Goal: Complete application form

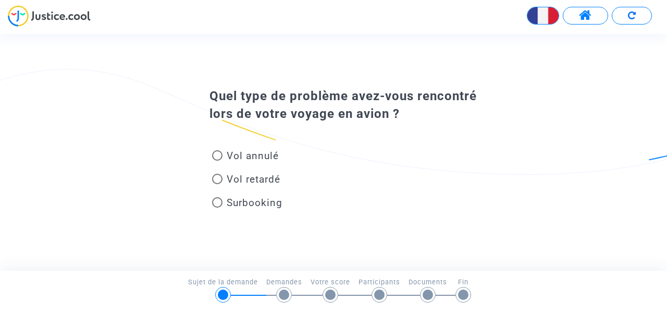
click at [220, 176] on span at bounding box center [217, 179] width 10 height 10
click at [217, 184] on input "Vol retardé" at bounding box center [217, 184] width 1 height 1
radio input "true"
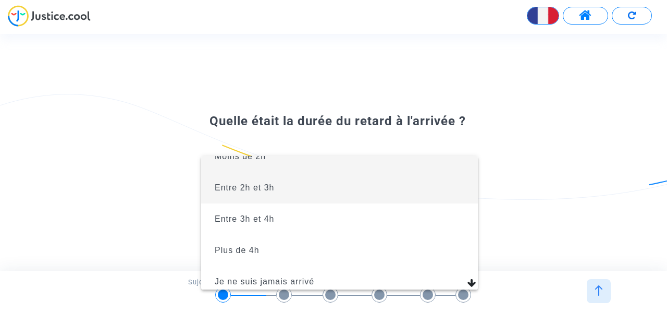
scroll to position [23, 0]
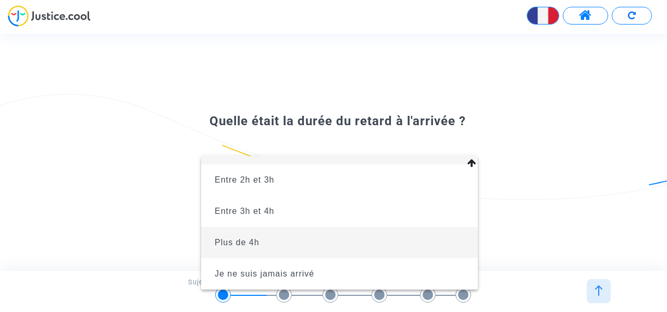
click at [259, 251] on span "Plus de 4h" at bounding box center [340, 242] width 260 height 31
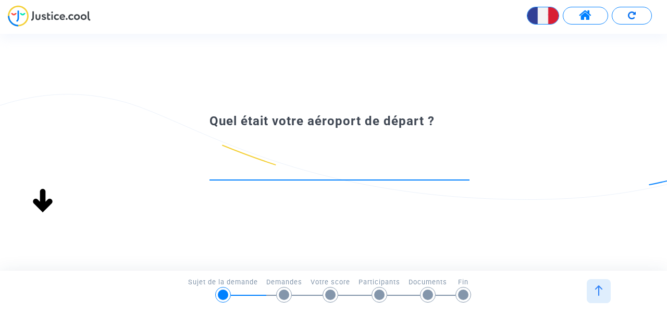
click at [266, 173] on input at bounding box center [340, 170] width 260 height 10
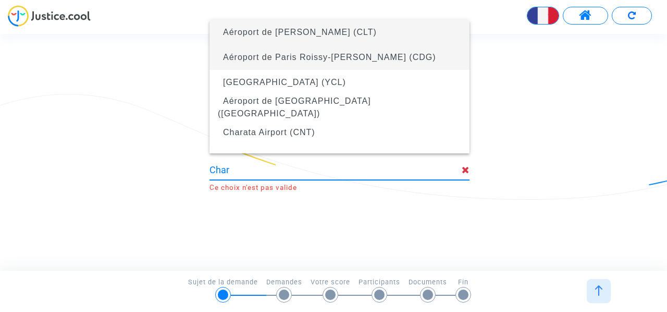
click at [345, 54] on span "Aéroport de Paris Roissy-[PERSON_NAME] (CDG)" at bounding box center [329, 57] width 213 height 9
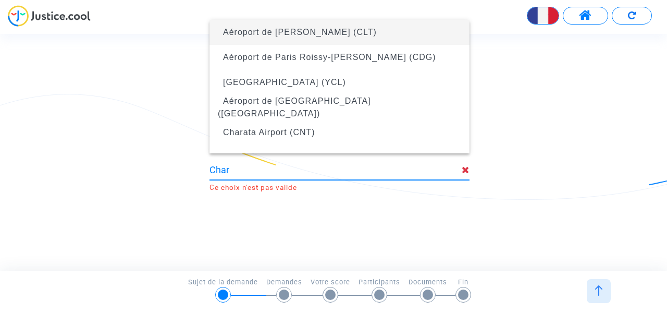
type input "Aéroport de Paris Roissy-[PERSON_NAME] (CDG)"
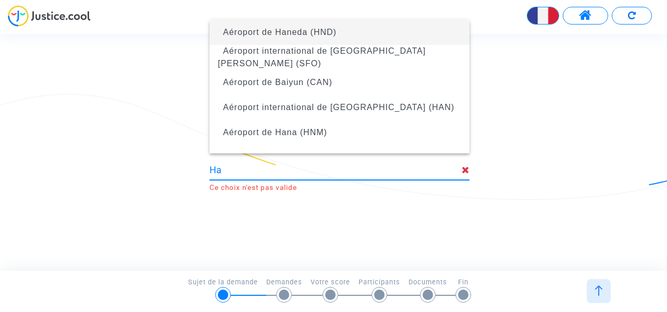
type input "H"
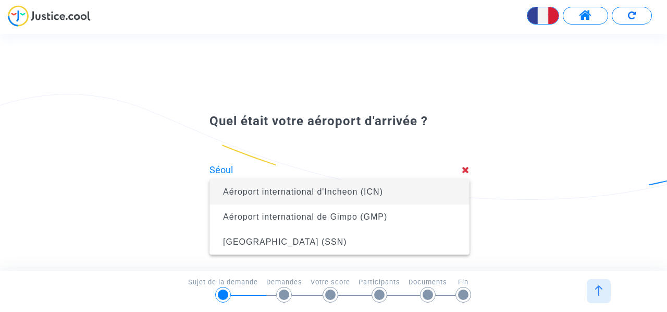
click at [360, 187] on span "Aéroport international d'Incheon (ICN)" at bounding box center [303, 191] width 160 height 9
type input "Aéroport international d'Incheon (ICN)"
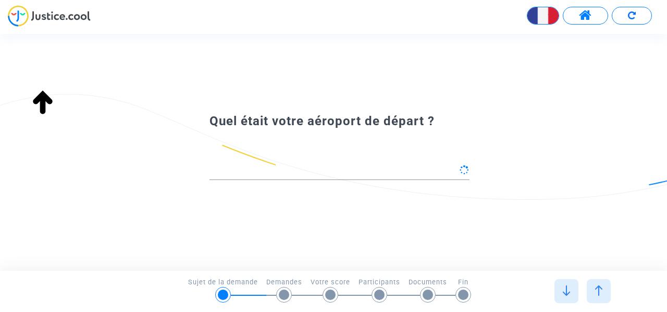
type input "Aéroport de Paris Roissy-[PERSON_NAME] (CDG)"
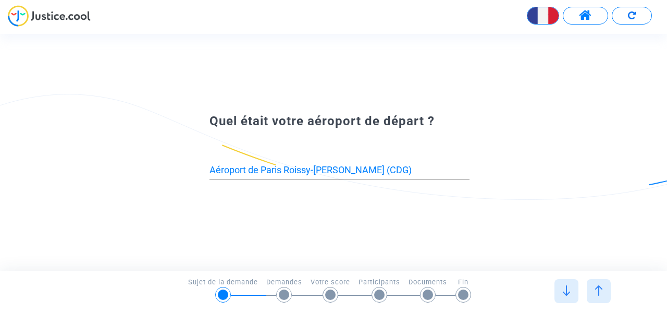
click at [567, 286] on img at bounding box center [566, 290] width 10 height 10
click at [564, 286] on img at bounding box center [566, 290] width 10 height 10
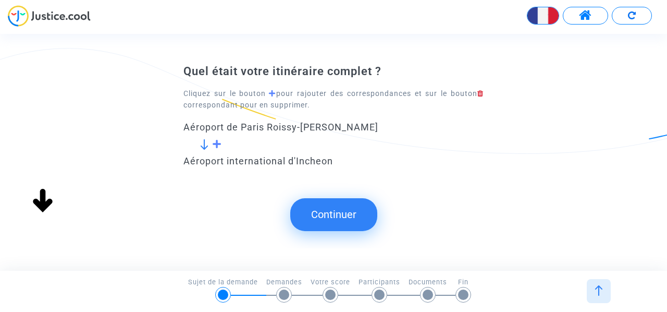
click at [216, 144] on span at bounding box center [217, 143] width 10 height 9
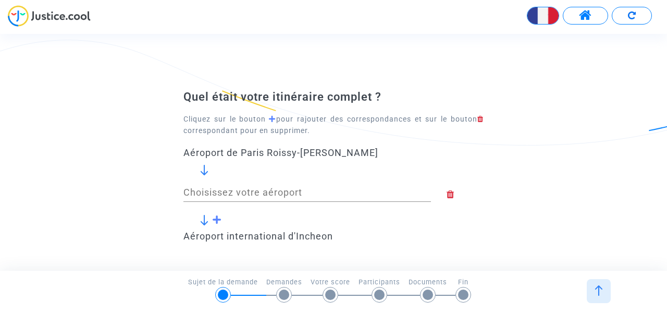
click at [255, 196] on input "Choisissez votre aéroport" at bounding box center [308, 192] width 248 height 10
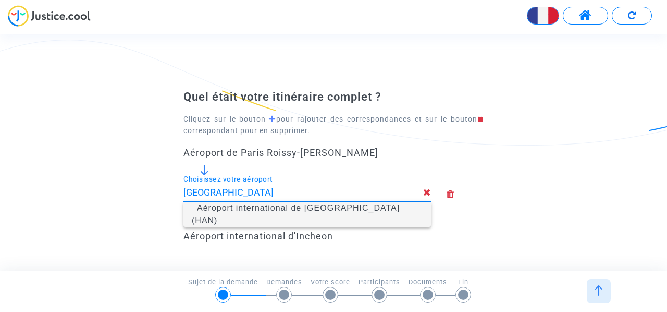
click at [275, 215] on span "Aéroport international de [GEOGRAPHIC_DATA] (HAN)" at bounding box center [296, 213] width 208 height 21
type input "Aéroport international de [GEOGRAPHIC_DATA] (HAN)"
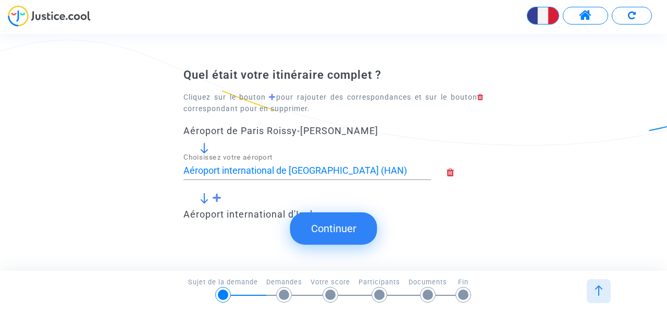
scroll to position [52, 0]
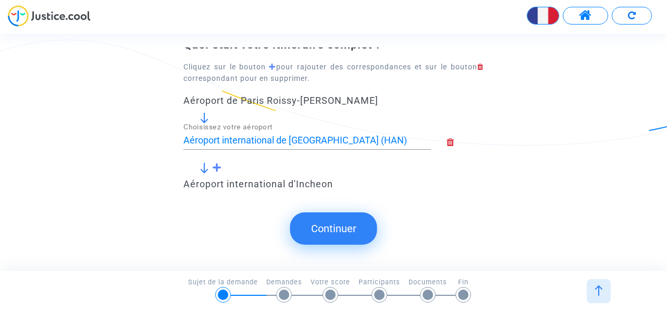
click at [332, 234] on button "Continuer" at bounding box center [333, 228] width 87 height 32
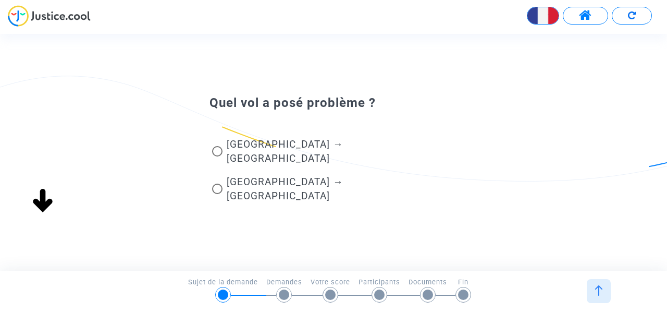
click at [220, 156] on span at bounding box center [217, 151] width 10 height 10
click at [217, 157] on input "[GEOGRAPHIC_DATA] → [GEOGRAPHIC_DATA]" at bounding box center [217, 156] width 1 height 1
radio input "true"
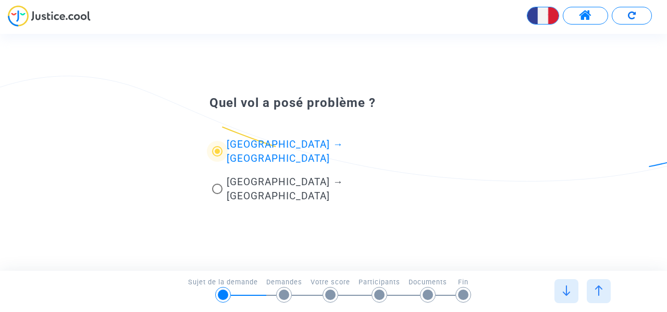
scroll to position [0, 0]
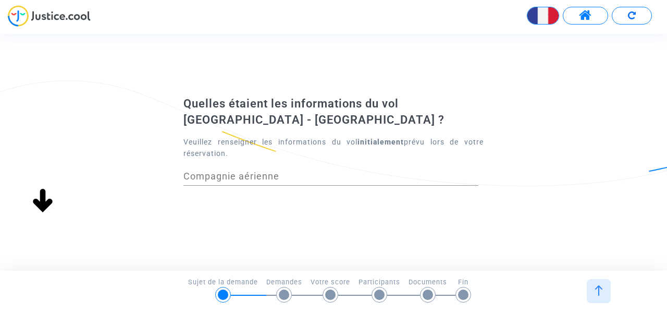
click at [320, 177] on input "Compagnie aérienne" at bounding box center [331, 176] width 295 height 10
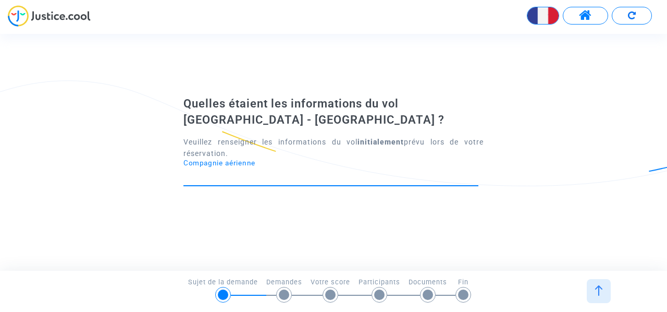
type input "Vietnam Airlines"
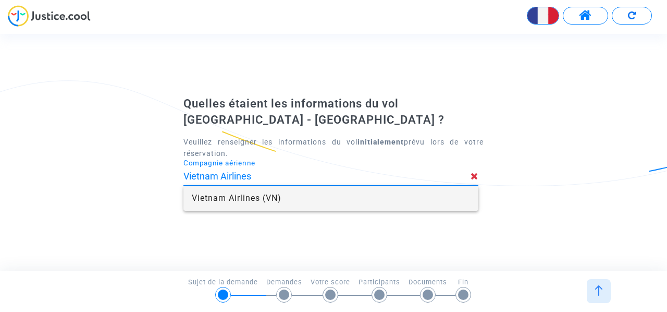
click at [325, 209] on span "Vietnam Airlines (VN)" at bounding box center [331, 198] width 278 height 25
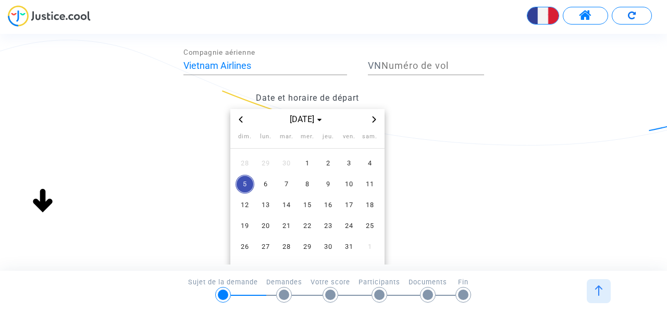
scroll to position [104, 0]
click at [240, 116] on icon "Previous month" at bounding box center [241, 119] width 6 height 6
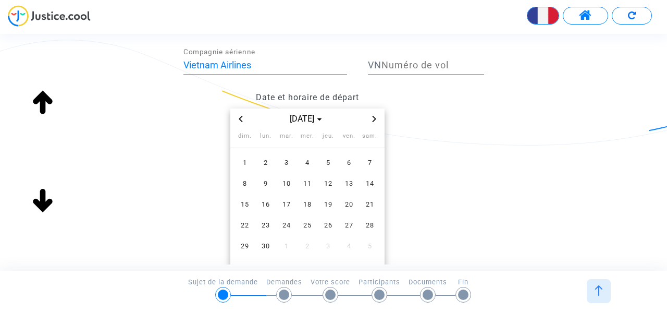
click at [240, 116] on icon "Previous month" at bounding box center [241, 119] width 6 height 6
click at [369, 184] on span "10" at bounding box center [370, 183] width 19 height 19
click at [518, 193] on div "Quelles étaient les informations du vol [GEOGRAPHIC_DATA] - [GEOGRAPHIC_DATA] ?…" at bounding box center [333, 165] width 667 height 361
click at [481, 127] on div "Date et horaire de départ [DATE] dim. lun. mar. mer. jeu. ven. sam. 27 28 29 30…" at bounding box center [334, 211] width 316 height 249
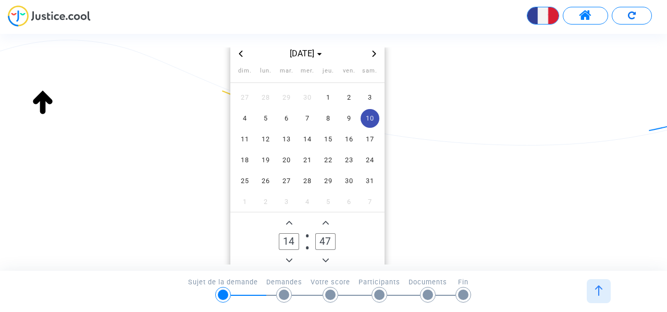
scroll to position [209, 0]
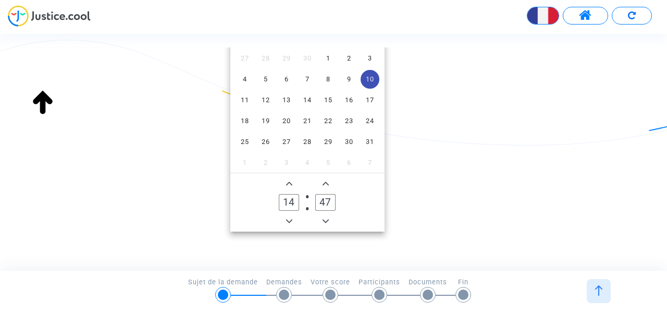
click at [328, 204] on input "47" at bounding box center [325, 202] width 20 height 17
type input "00"
click at [434, 236] on div "Quelles étaient les informations du vol [GEOGRAPHIC_DATA] - [GEOGRAPHIC_DATA] ?…" at bounding box center [334, 61] width 300 height 361
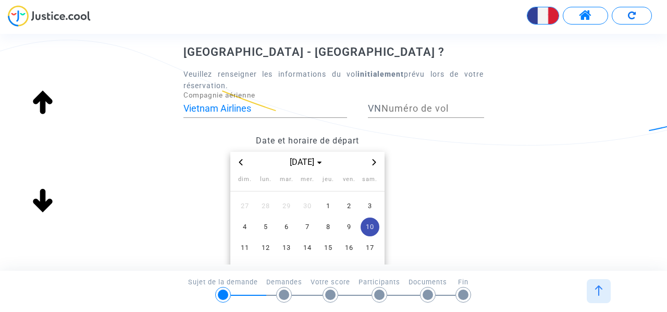
scroll to position [52, 0]
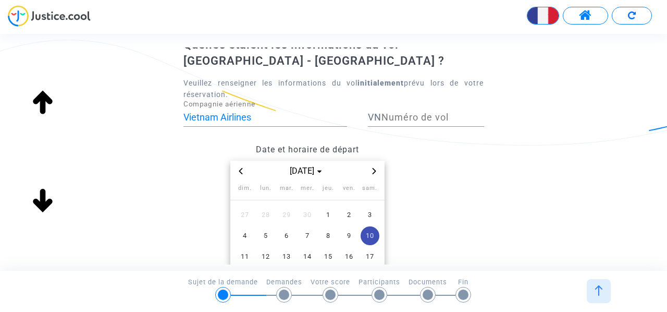
click at [407, 113] on input "Numéro de vol" at bounding box center [433, 117] width 103 height 10
type input "018"
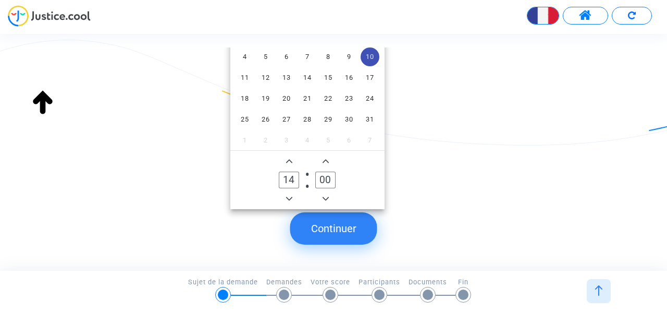
scroll to position [238, 0]
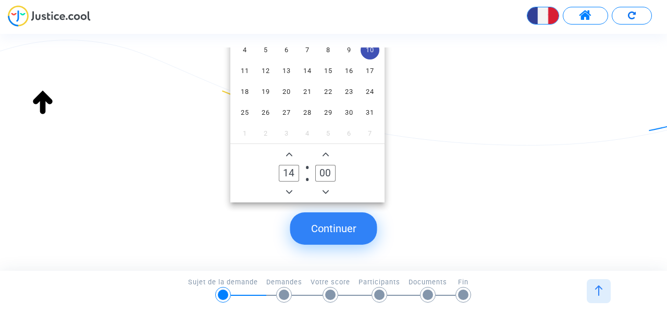
click at [347, 222] on button "Continuer" at bounding box center [333, 228] width 87 height 32
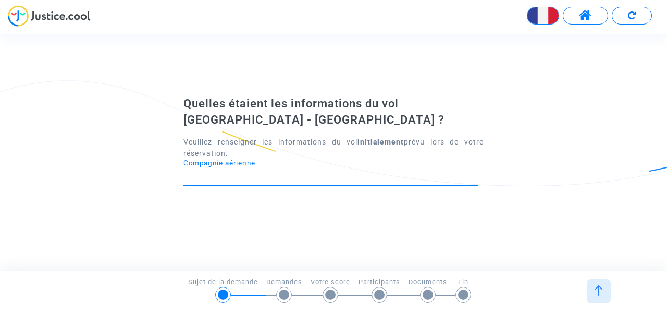
click at [295, 173] on input "Compagnie aérienne" at bounding box center [331, 176] width 295 height 10
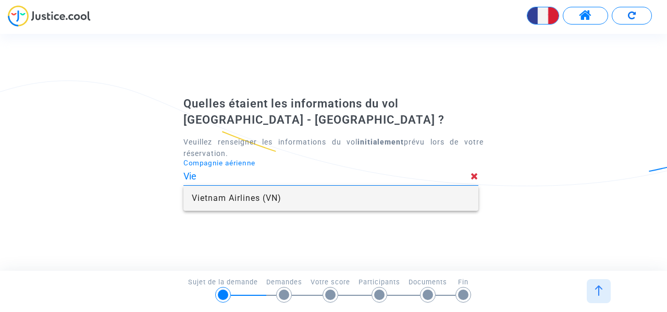
click at [218, 202] on span "Vietnam Airlines (VN)" at bounding box center [331, 198] width 278 height 25
type input "Vietnam Airlines"
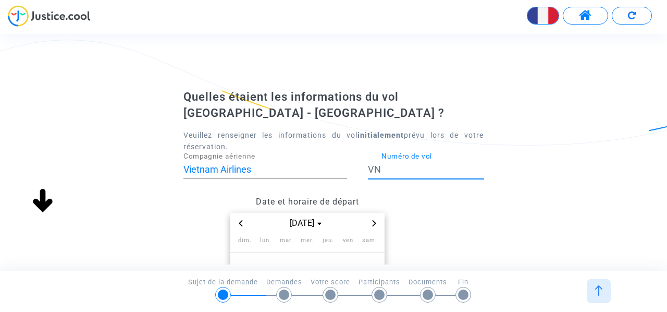
click at [413, 168] on input "Numéro de vol" at bounding box center [433, 169] width 103 height 10
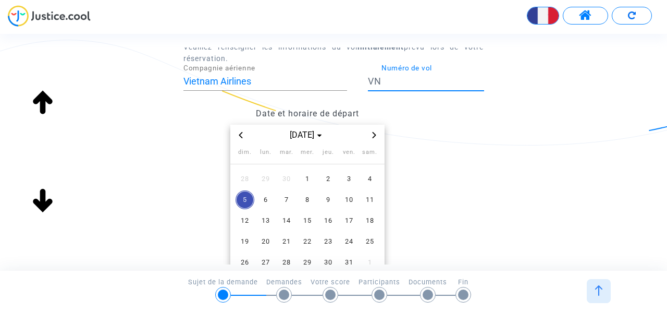
scroll to position [104, 0]
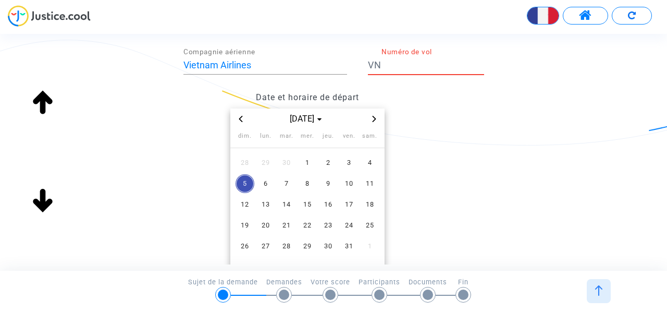
click at [242, 119] on icon "Previous month" at bounding box center [241, 119] width 6 height 6
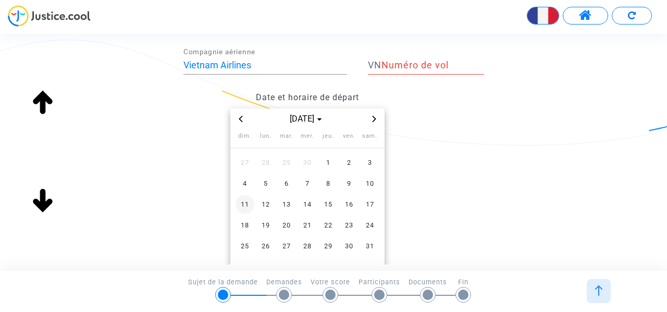
click at [249, 200] on span "11" at bounding box center [245, 204] width 19 height 19
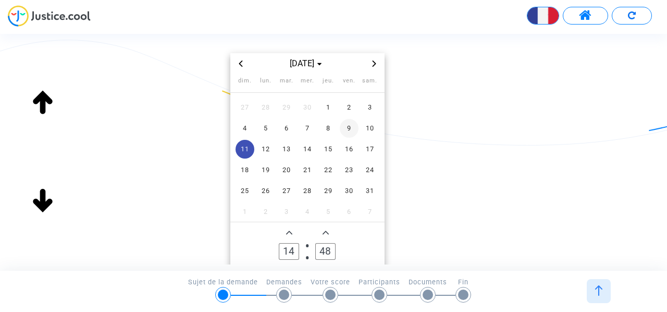
scroll to position [209, 0]
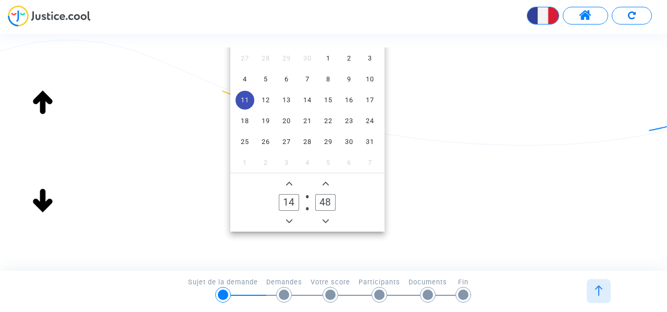
click at [290, 219] on icon "Minus a hour" at bounding box center [289, 221] width 6 height 6
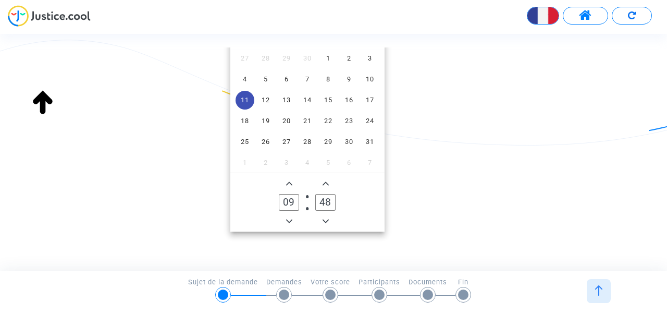
click at [290, 180] on icon "Add a hour" at bounding box center [289, 183] width 6 height 6
type input "10"
click at [326, 223] on icon "Minus a minute" at bounding box center [326, 221] width 6 height 6
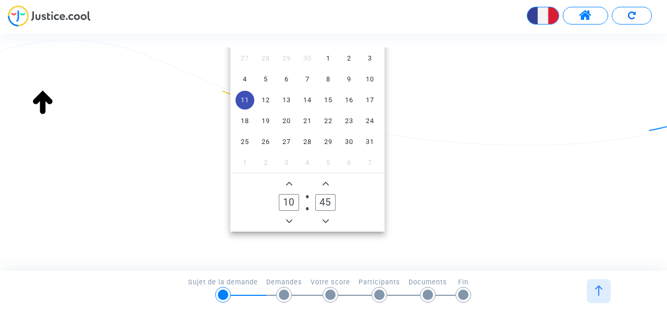
click at [326, 223] on icon "Minus a minute" at bounding box center [326, 221] width 6 height 6
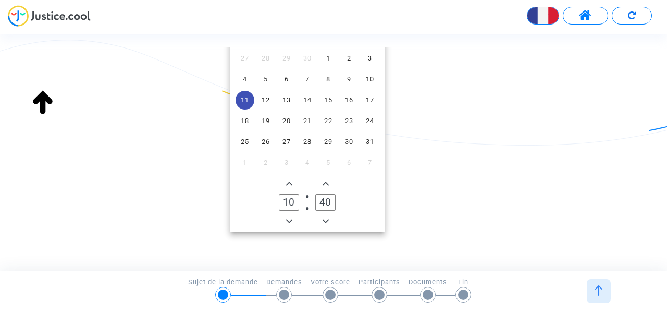
click at [326, 223] on icon "Minus a minute" at bounding box center [326, 221] width 6 height 6
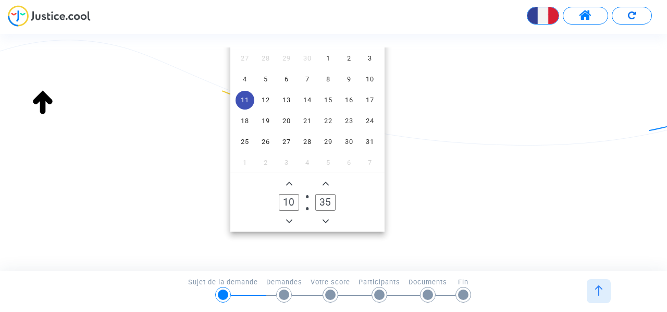
click at [326, 223] on icon "Minus a minute" at bounding box center [326, 221] width 6 height 6
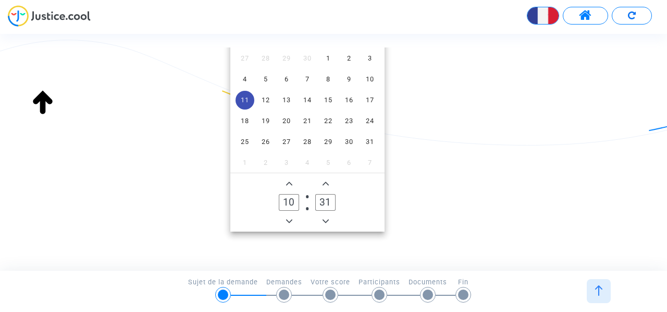
type input "30"
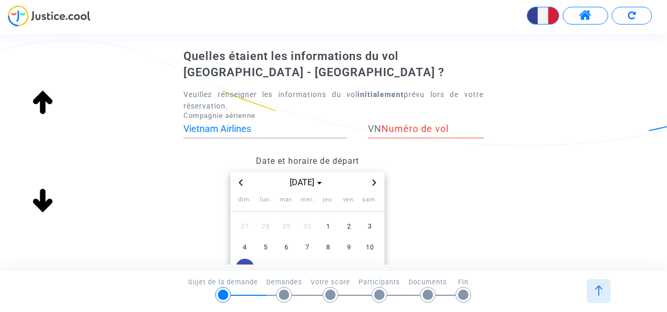
scroll to position [0, 0]
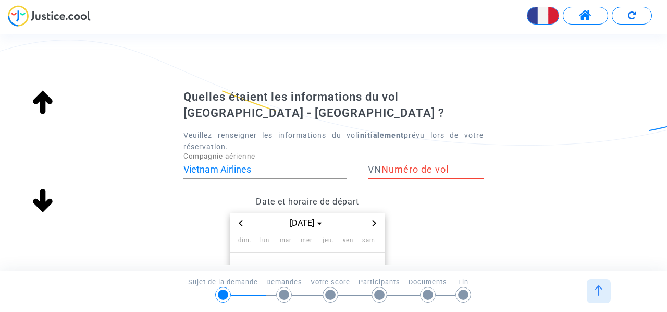
click at [440, 163] on div "Numéro de vol" at bounding box center [433, 165] width 103 height 27
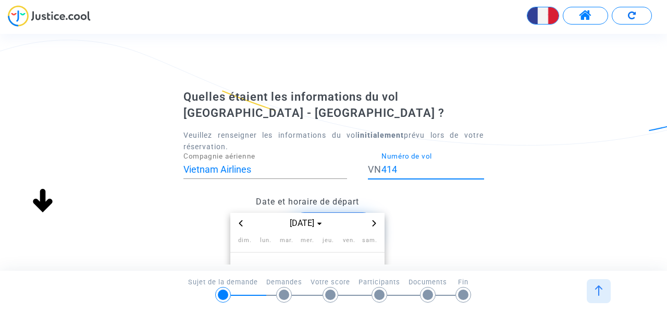
type input "414"
click at [552, 192] on div "Quelles étaient les informations du vol [GEOGRAPHIC_DATA] - [GEOGRAPHIC_DATA] ?…" at bounding box center [333, 269] width 667 height 361
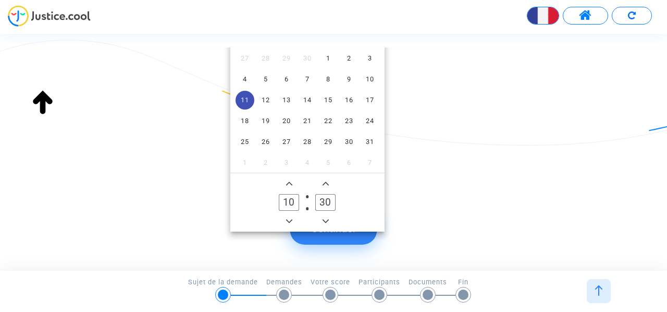
scroll to position [238, 0]
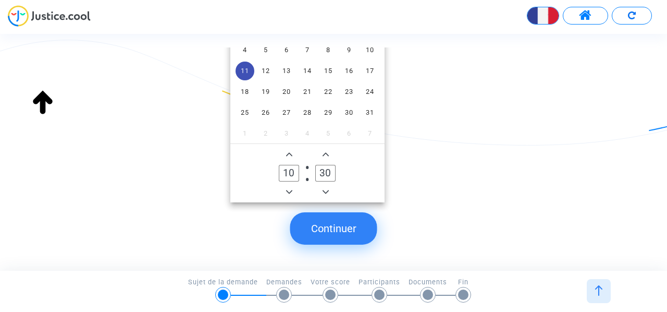
click at [355, 231] on button "Continuer" at bounding box center [333, 228] width 87 height 32
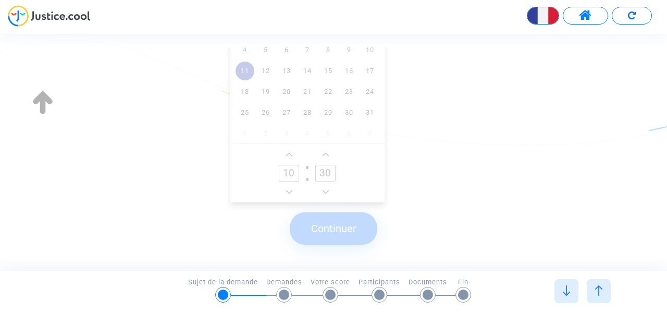
scroll to position [0, 0]
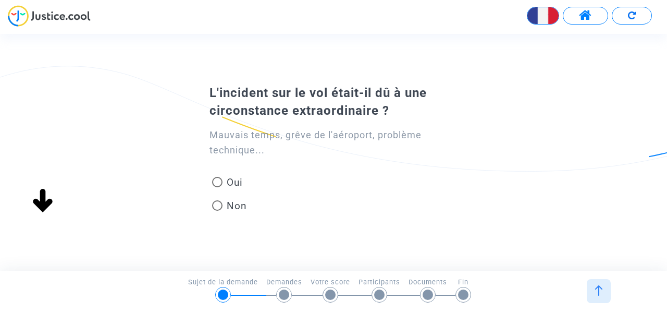
click at [217, 206] on span at bounding box center [217, 205] width 10 height 10
click at [217, 211] on input "Non" at bounding box center [217, 211] width 1 height 1
radio input "true"
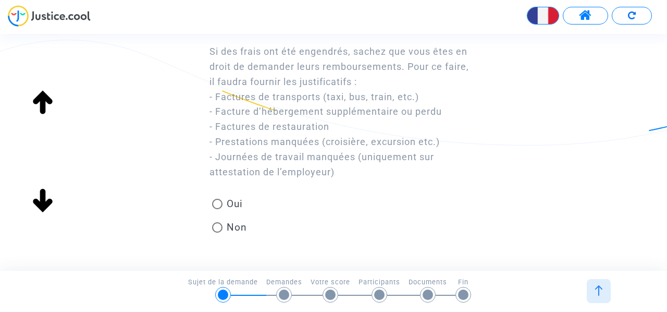
scroll to position [104, 0]
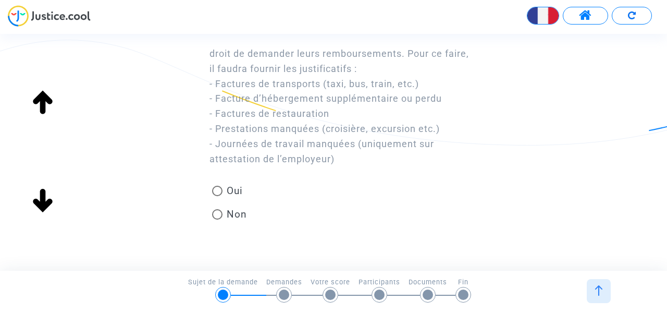
click at [215, 186] on span at bounding box center [217, 191] width 10 height 10
click at [217, 196] on input "Oui" at bounding box center [217, 196] width 1 height 1
radio input "true"
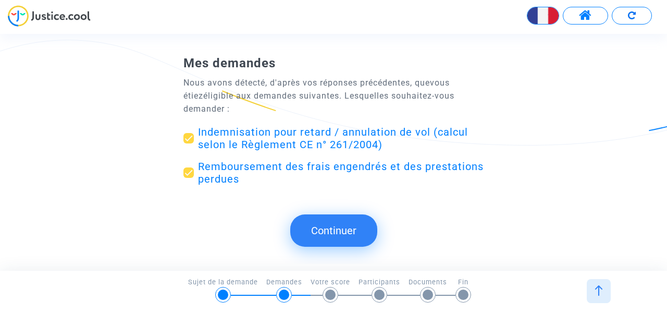
click at [336, 233] on button "Continuer" at bounding box center [333, 230] width 87 height 32
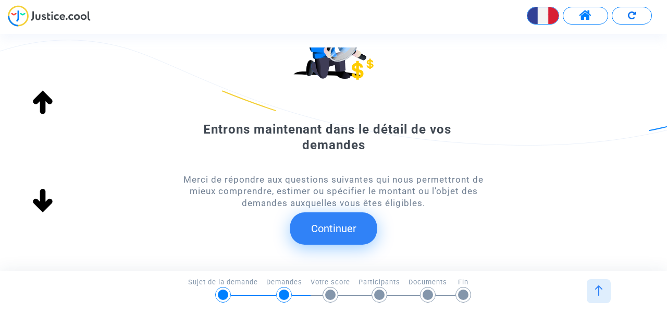
scroll to position [115, 0]
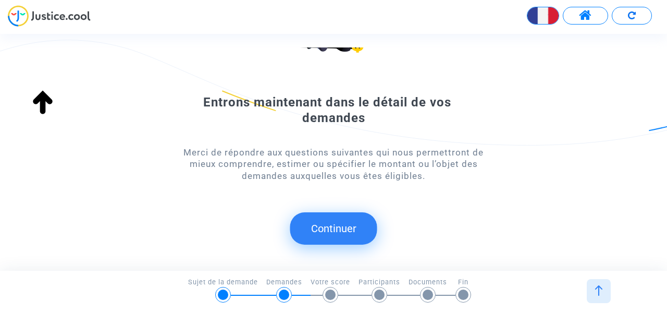
click at [321, 230] on button "Continuer" at bounding box center [333, 228] width 87 height 32
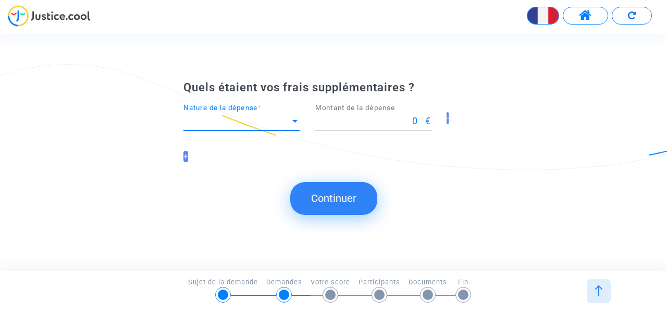
click at [287, 125] on span "Nature de la dépense" at bounding box center [237, 121] width 107 height 10
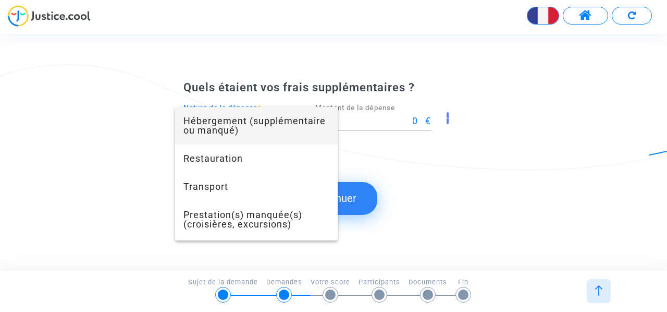
click at [304, 136] on span "Hébergement (supplémentaire ou manqué)" at bounding box center [257, 126] width 146 height 38
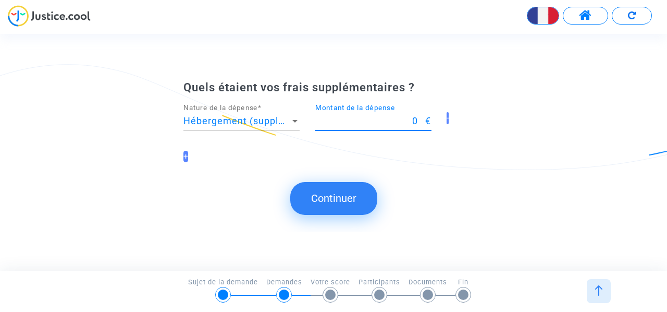
click at [372, 117] on input "0" at bounding box center [370, 121] width 111 height 10
click at [339, 122] on input "0" at bounding box center [370, 121] width 111 height 10
click at [417, 120] on input "70.860" at bounding box center [370, 121] width 111 height 10
type input "70.86"
click at [486, 235] on div "Quels étaient vos frais supplémentaires ? Hébergement (supplémentaire ou manqué…" at bounding box center [333, 151] width 667 height 175
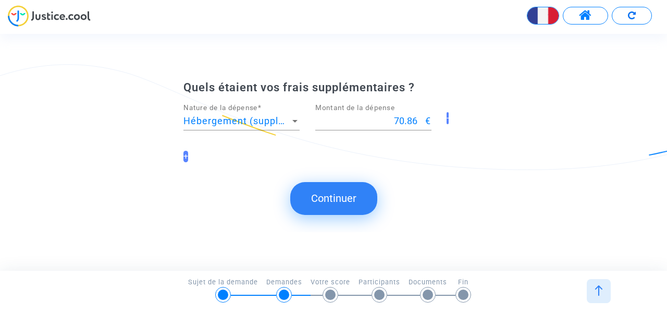
click at [344, 194] on button "Continuer" at bounding box center [333, 198] width 87 height 32
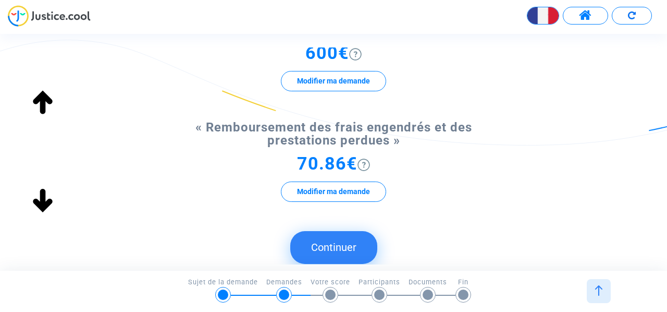
scroll to position [261, 0]
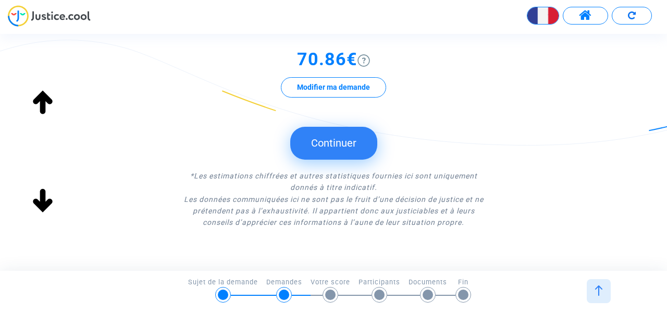
click at [319, 135] on button "Continuer" at bounding box center [333, 143] width 87 height 32
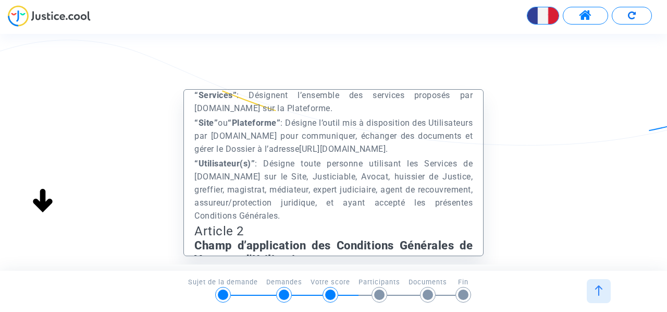
scroll to position [834, 0]
click at [386, 153] on link "[URL][DOMAIN_NAME]" at bounding box center [342, 148] width 87 height 10
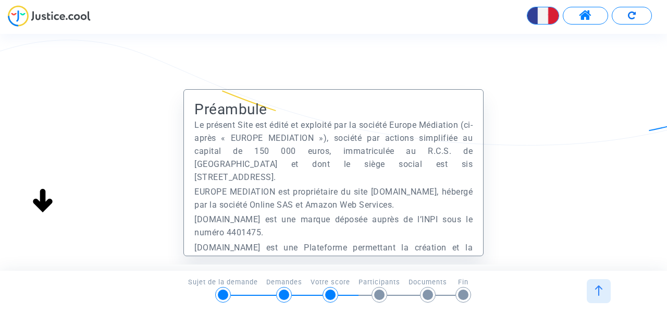
click at [290, 141] on p "Le présent Site est édité et exploité par la société Europe Médiation (ci-après…" at bounding box center [333, 150] width 278 height 65
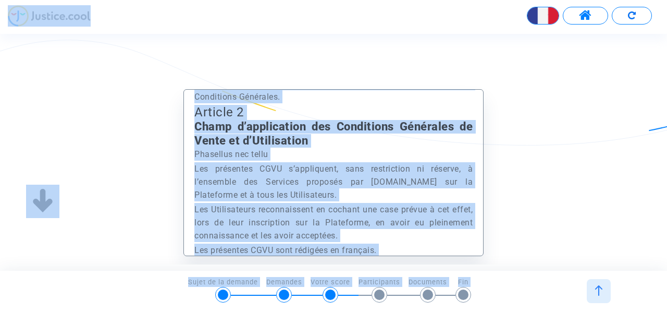
scroll to position [1199, 0]
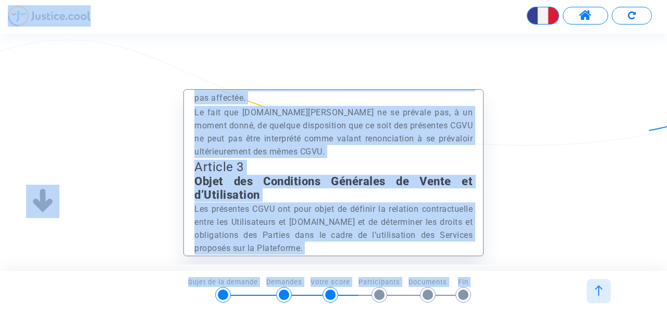
copy body "English Transmission de votre réponse... Synthèse de vos demandes * « Indemnisa…"
click at [565, 192] on div "Préambule Le présent Site est édité et exploité par la société Europe Médiation…" at bounding box center [333, 224] width 667 height 270
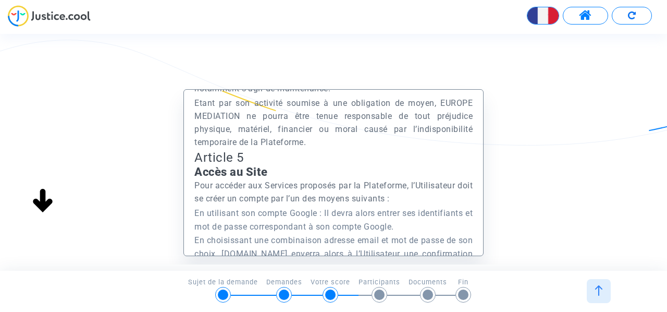
scroll to position [147, 0]
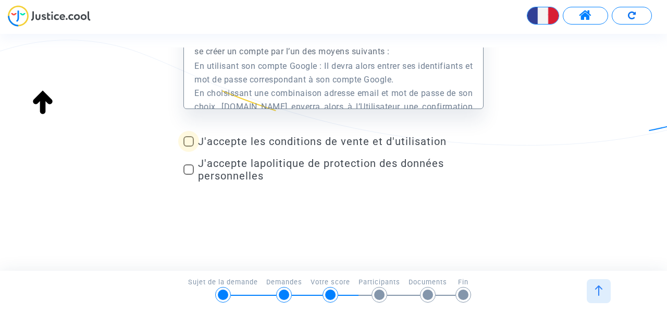
click at [189, 143] on span at bounding box center [189, 141] width 10 height 10
click at [189, 146] on input "J'accepte les conditions de vente et d'utilisation" at bounding box center [188, 146] width 1 height 1
checkbox input "true"
click at [183, 171] on div "Préambule Le présent Site est édité et exploité par la société Europe Médiation…" at bounding box center [333, 77] width 667 height 270
click at [192, 168] on span at bounding box center [189, 169] width 10 height 10
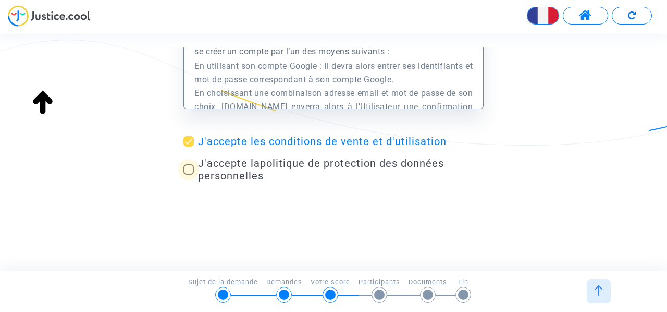
click at [189, 175] on input "J'accepte la politique de protection des données personnelles" at bounding box center [188, 175] width 1 height 1
checkbox input "true"
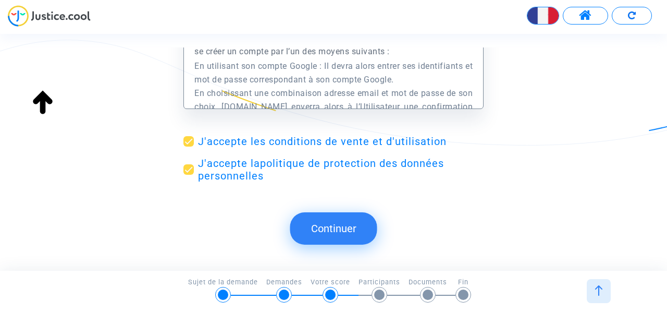
click at [331, 239] on button "Continuer" at bounding box center [333, 228] width 87 height 32
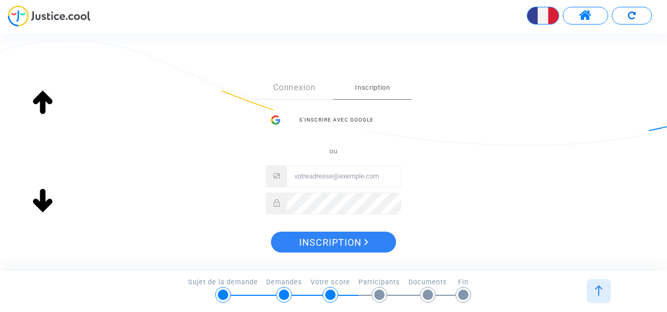
scroll to position [156, 0]
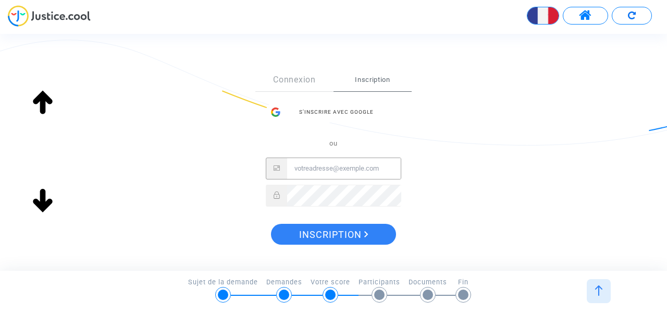
click at [329, 167] on input "Email" at bounding box center [344, 168] width 114 height 21
type input "marc.bodet@outlook.fr"
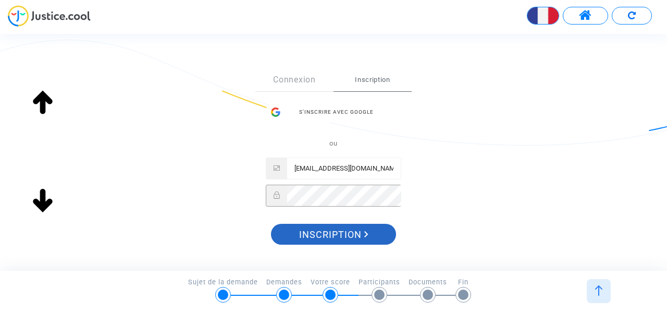
click at [371, 238] on button "Inscription" at bounding box center [333, 234] width 125 height 21
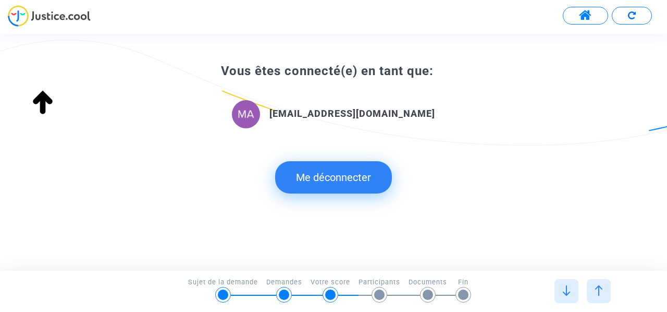
scroll to position [173, 0]
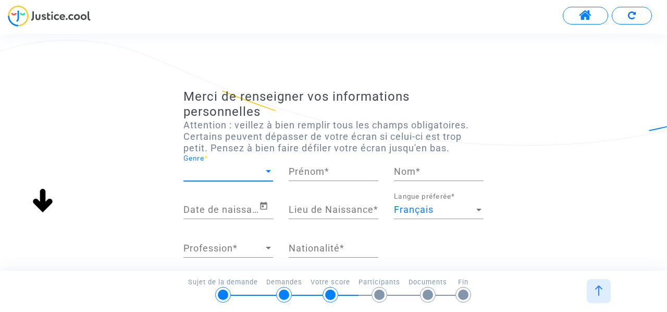
click at [266, 172] on div at bounding box center [268, 171] width 5 height 3
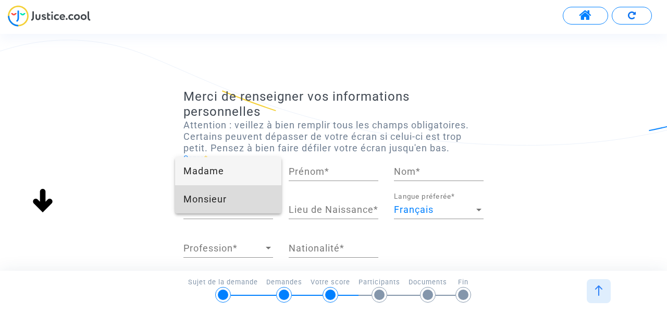
click at [254, 198] on span "Monsieur" at bounding box center [229, 199] width 90 height 28
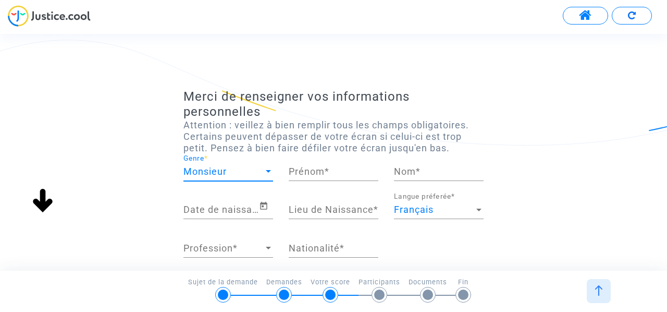
click at [320, 179] on div "Prénom *" at bounding box center [334, 167] width 90 height 27
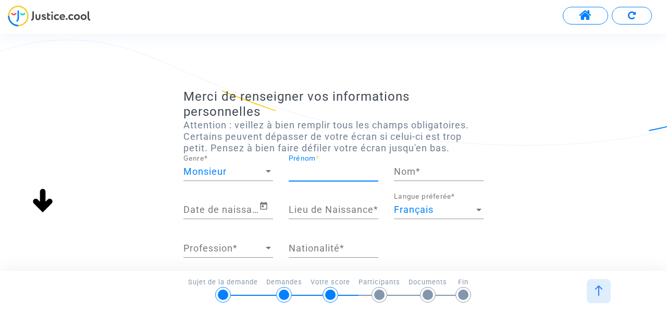
click at [320, 173] on input "Prénom *" at bounding box center [334, 171] width 90 height 10
type input "Marc"
type input "Bodet"
click at [313, 212] on input "Torcy" at bounding box center [334, 209] width 90 height 10
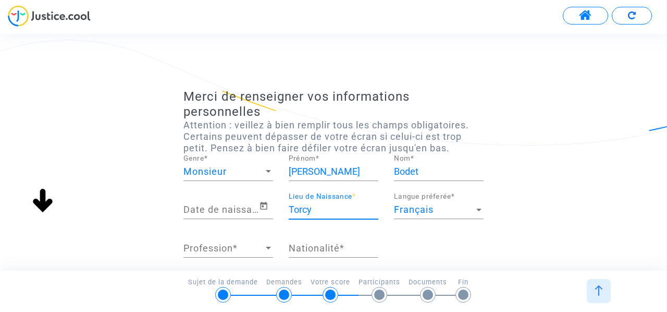
click at [313, 212] on input "Torcy" at bounding box center [334, 209] width 90 height 10
type input "Bordeaux"
click at [235, 208] on input "Date de naissance *" at bounding box center [222, 209] width 76 height 10
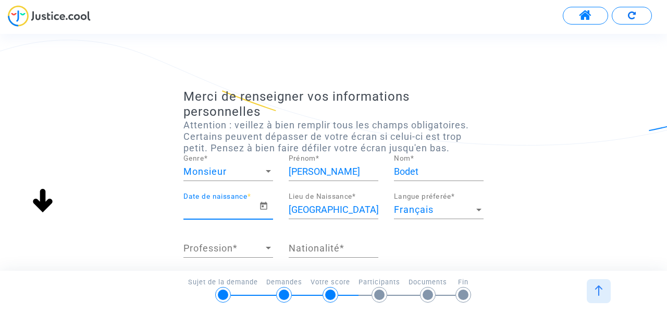
click at [233, 207] on input "Date de naissance *" at bounding box center [222, 209] width 76 height 10
click at [267, 207] on icon "Open calendar" at bounding box center [263, 205] width 7 height 8
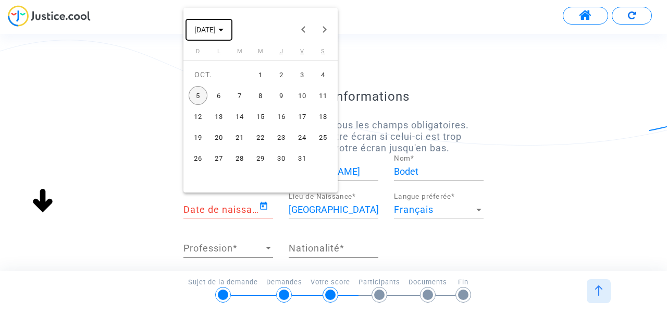
click at [224, 30] on icon "Choose month and year" at bounding box center [220, 30] width 5 height 3
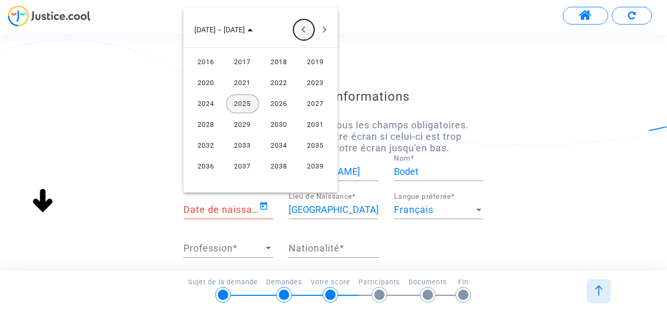
click at [303, 34] on button "Previous 24 years" at bounding box center [304, 29] width 21 height 21
click at [305, 33] on button "Previous 24 years" at bounding box center [304, 29] width 21 height 21
click at [287, 172] on div "1990" at bounding box center [279, 166] width 33 height 19
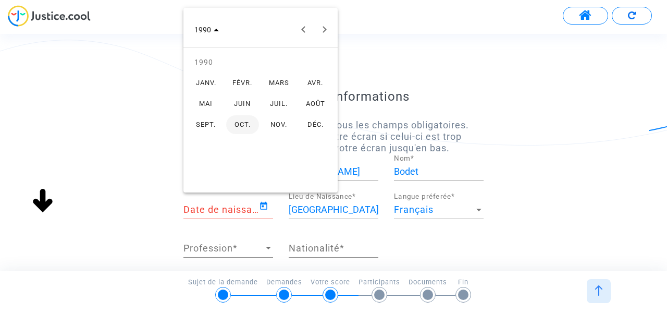
click at [207, 82] on div "JANV." at bounding box center [206, 83] width 33 height 19
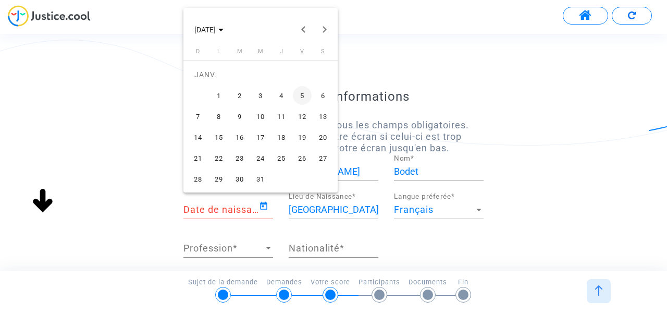
click at [226, 138] on div "15" at bounding box center [219, 137] width 19 height 19
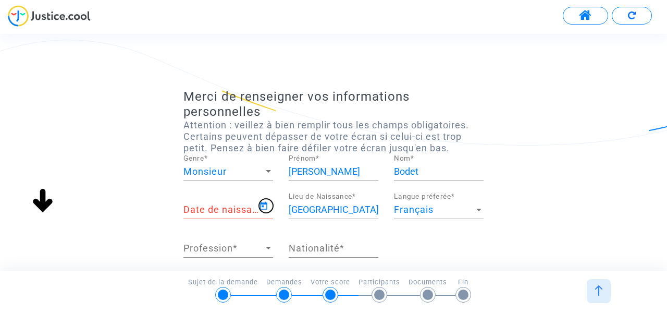
type input "15/01/1990"
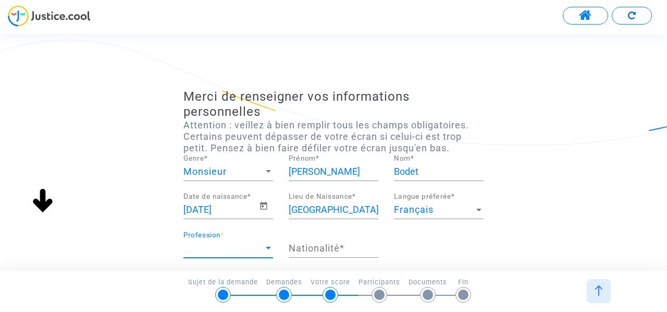
click at [210, 249] on span "Profession" at bounding box center [224, 248] width 80 height 10
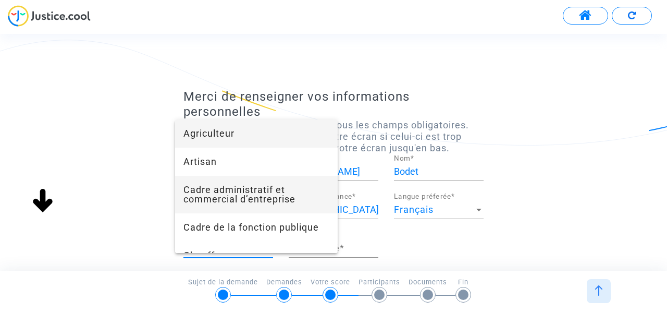
click at [274, 201] on span "Cadre administratif et commercial d’entreprise" at bounding box center [257, 195] width 146 height 38
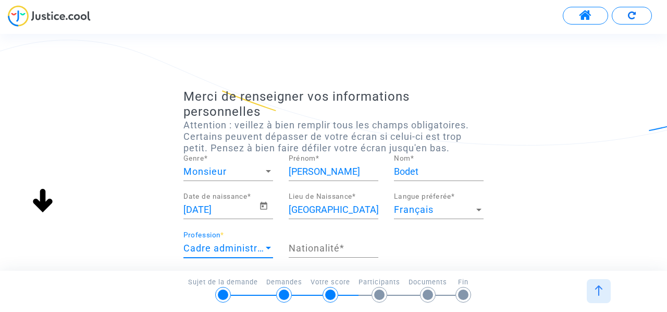
scroll to position [52, 0]
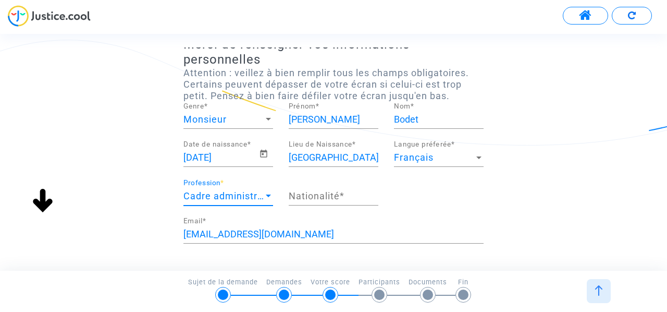
click at [320, 200] on input "Nationalité *" at bounding box center [334, 196] width 90 height 10
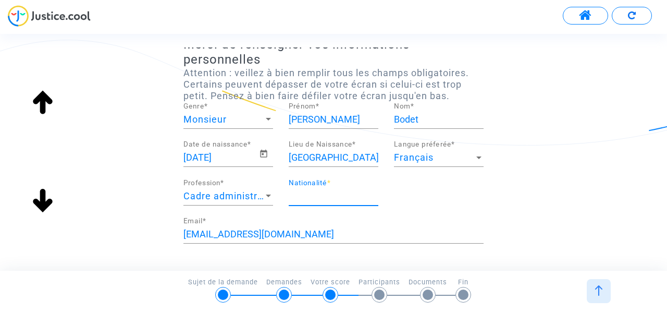
type input "f"
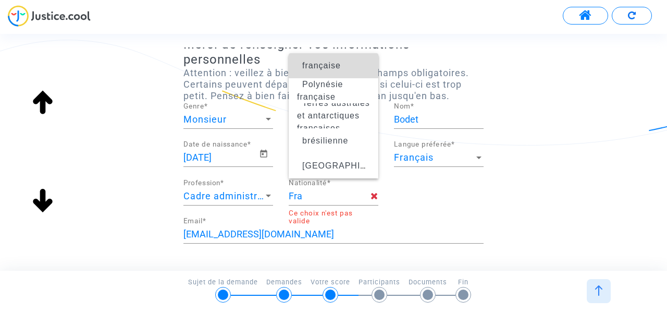
click at [330, 62] on span "française" at bounding box center [321, 65] width 39 height 9
type input "française"
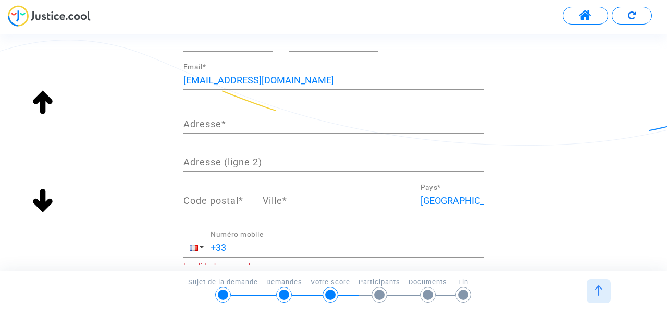
scroll to position [209, 0]
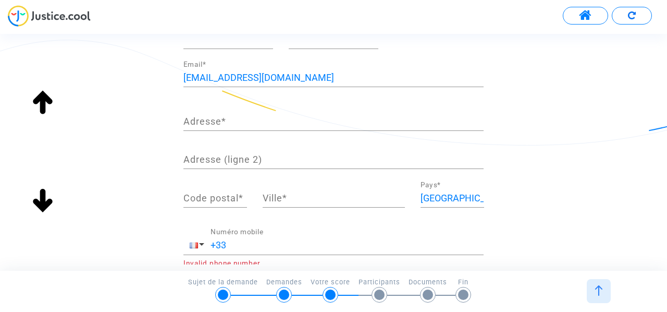
click at [226, 79] on input "marc.bodet@outlook.fr" at bounding box center [334, 77] width 300 height 10
click at [228, 125] on input "Adresse *" at bounding box center [334, 121] width 300 height 10
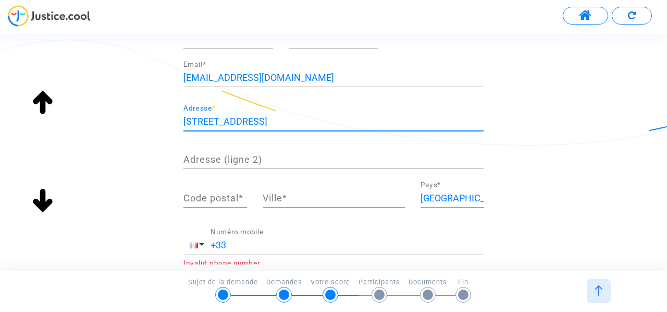
type input "1 rue de la mare aux marchais"
click at [237, 187] on div "Code postal *" at bounding box center [216, 194] width 64 height 27
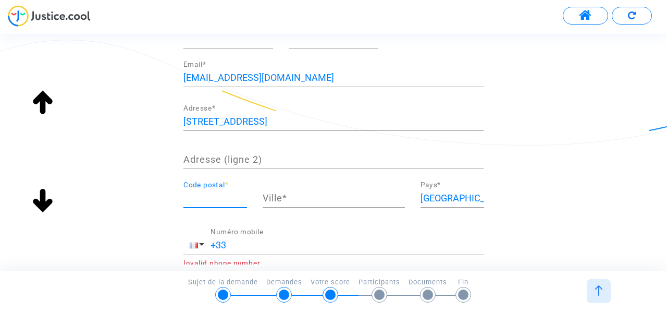
click at [232, 199] on input "Code postal *" at bounding box center [216, 198] width 64 height 10
type input "2"
type input "77200"
click at [335, 197] on input "Ville *" at bounding box center [334, 198] width 142 height 10
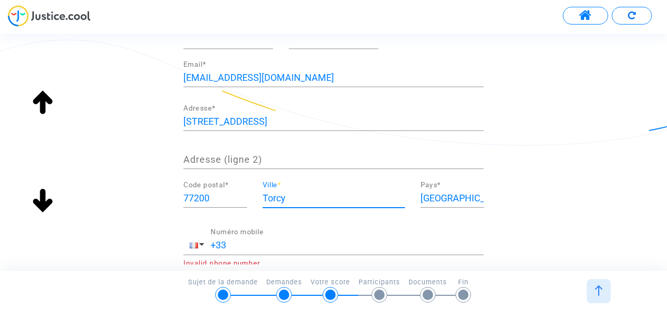
type input "Torcy"
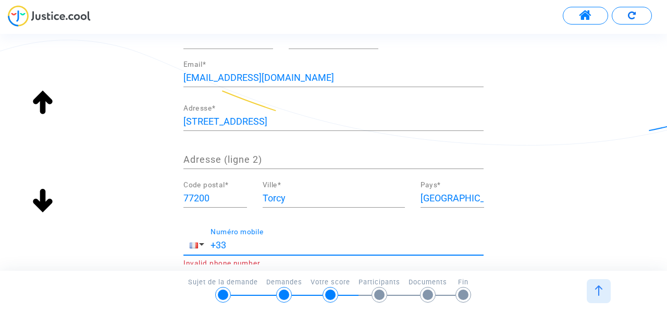
click at [292, 240] on input "+33" at bounding box center [347, 245] width 273 height 10
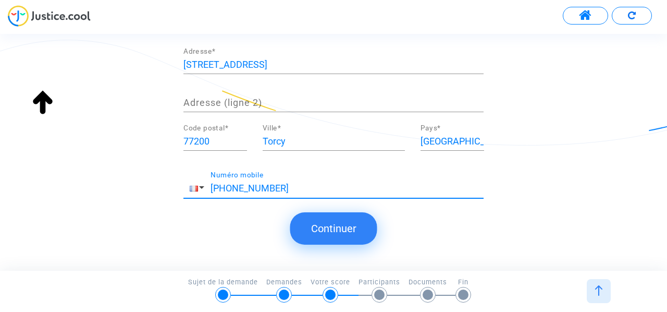
scroll to position [272, 0]
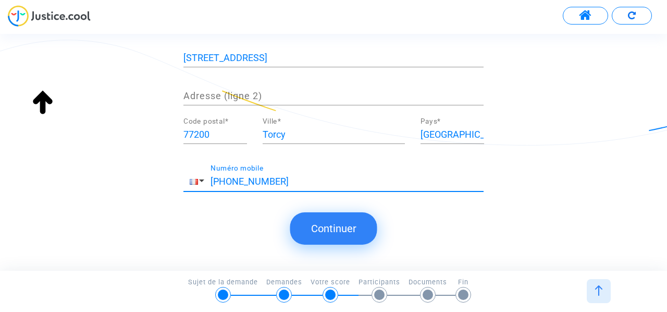
type input "+33 624870623"
click at [359, 234] on button "Continuer" at bounding box center [333, 228] width 87 height 32
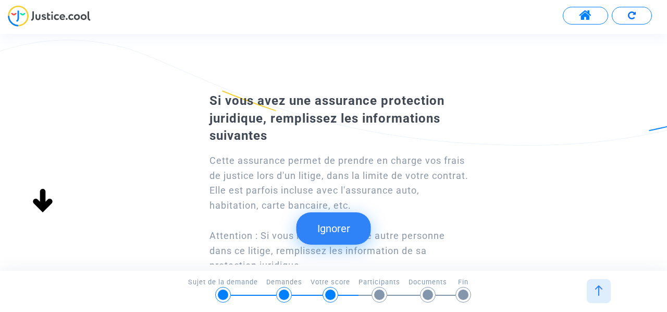
scroll to position [104, 0]
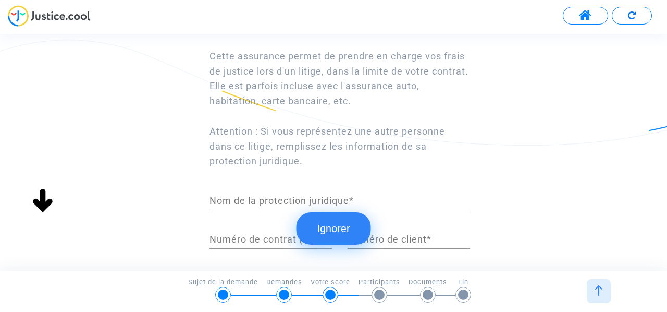
click at [330, 237] on button "Ignorer" at bounding box center [334, 228] width 75 height 32
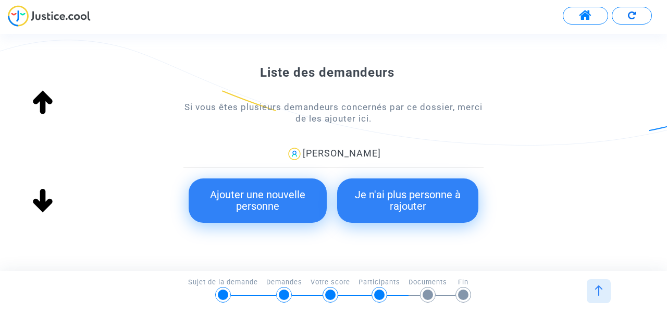
scroll to position [156, 0]
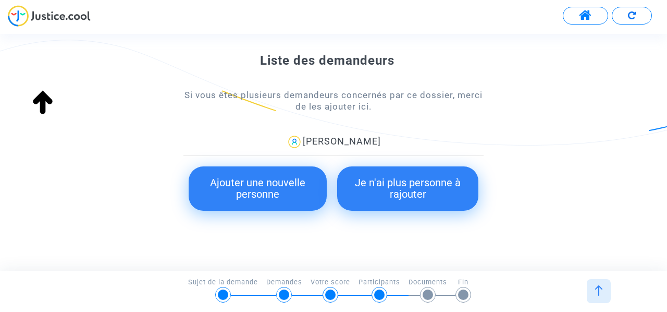
click at [265, 199] on button "Ajouter une nouvelle personne" at bounding box center [258, 188] width 138 height 44
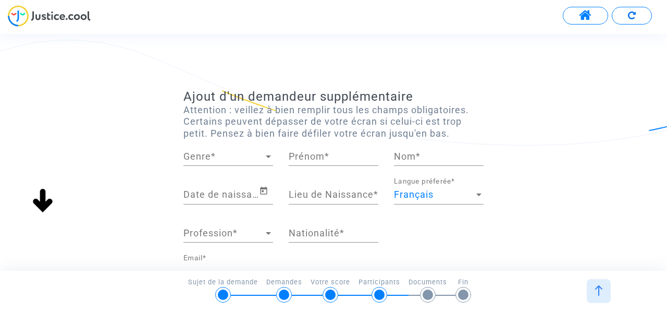
scroll to position [0, 0]
click at [248, 163] on div "Genre Genre *" at bounding box center [229, 152] width 90 height 27
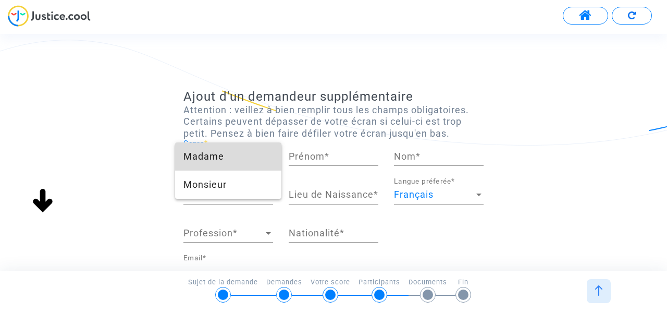
click at [248, 163] on span "Madame" at bounding box center [229, 156] width 90 height 28
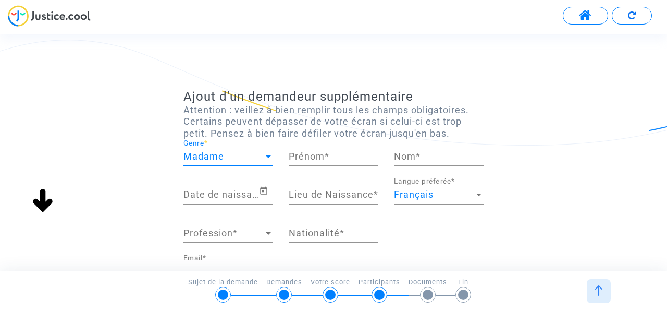
click at [347, 156] on input "Prénom *" at bounding box center [334, 156] width 90 height 10
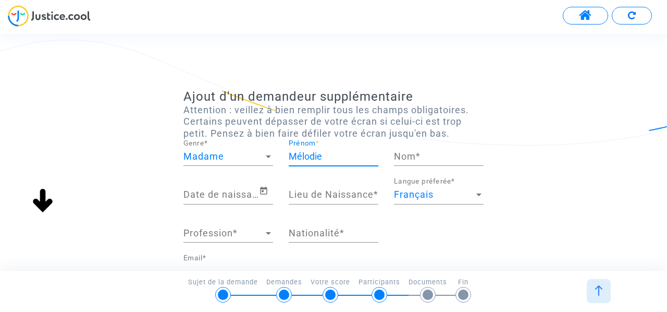
type input "Mélodie"
click at [433, 154] on input "Nom *" at bounding box center [439, 156] width 90 height 10
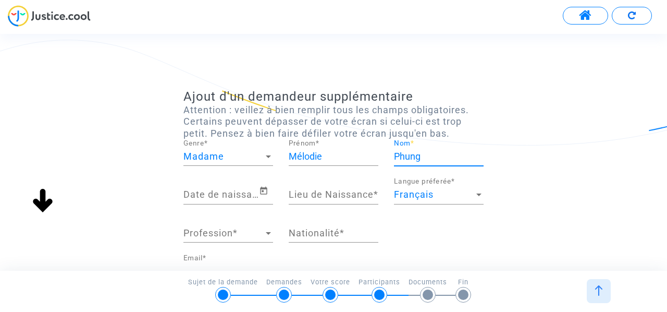
type input "Phung"
click at [206, 195] on input "Date de naissance *" at bounding box center [222, 194] width 76 height 10
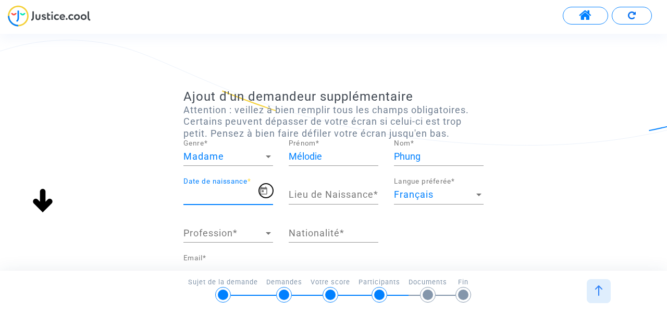
click at [264, 191] on icon "Open calendar" at bounding box center [263, 191] width 9 height 13
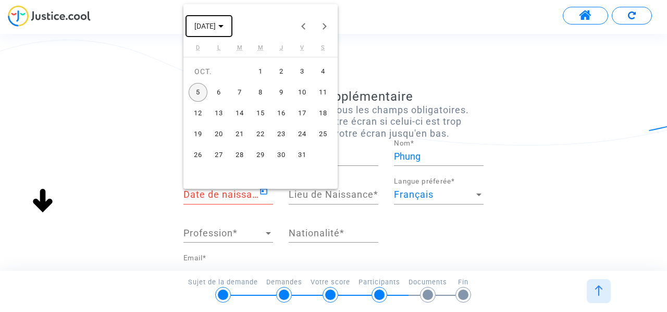
click at [216, 25] on span "OCT. 2025" at bounding box center [204, 26] width 21 height 8
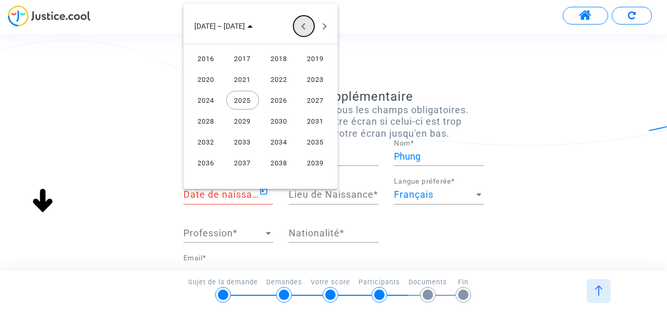
click at [307, 30] on button "Previous 24 years" at bounding box center [304, 26] width 21 height 21
click at [242, 56] on div "1993" at bounding box center [242, 58] width 33 height 19
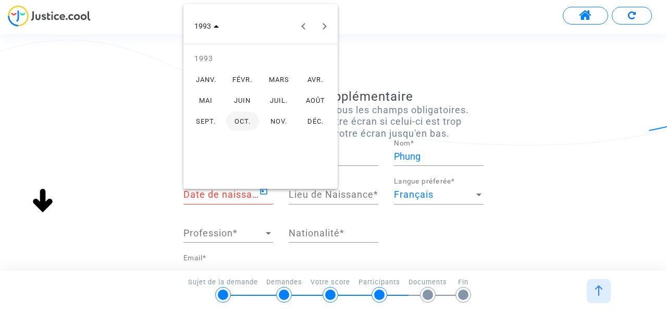
click at [283, 120] on div "NOV." at bounding box center [279, 121] width 33 height 19
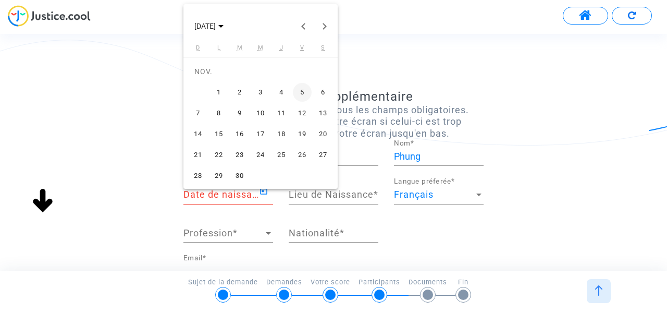
click at [240, 91] on div "2" at bounding box center [239, 92] width 19 height 19
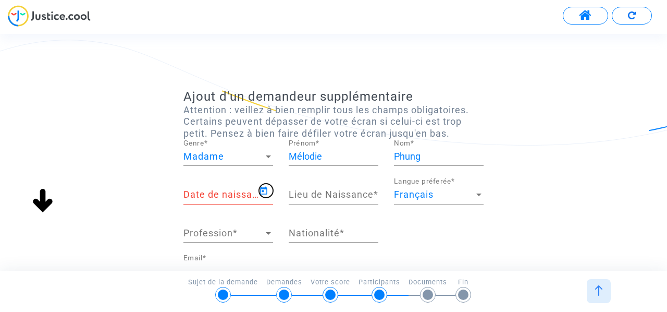
type input "02/11/1993"
click at [321, 193] on input "Lieu de Naissance *" at bounding box center [334, 194] width 90 height 10
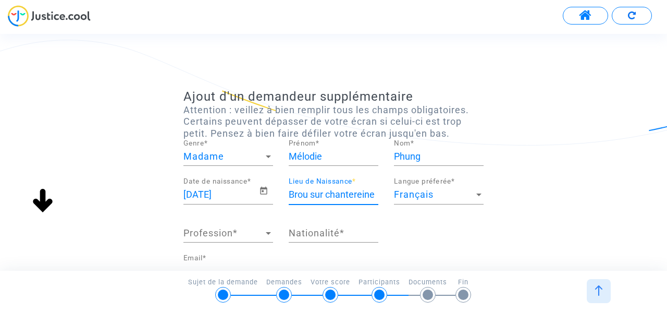
type input "Brou sur chantereine"
click at [217, 233] on span "Profession" at bounding box center [224, 233] width 80 height 10
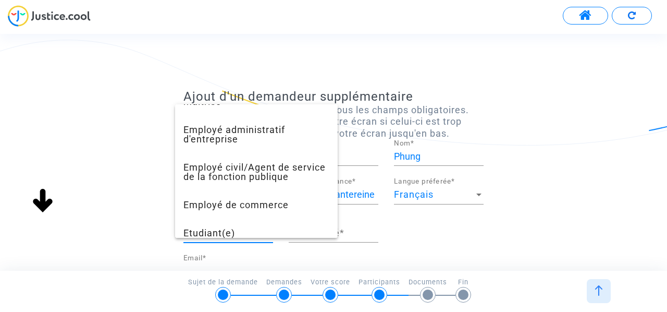
scroll to position [313, 0]
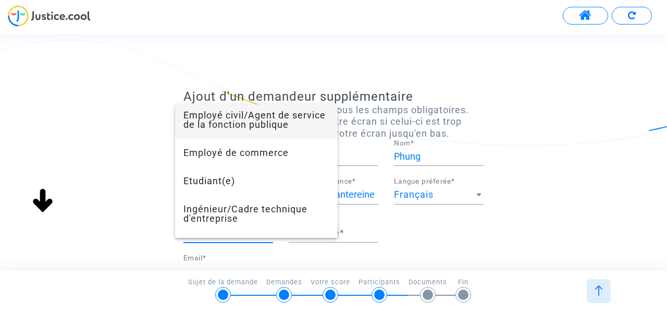
click at [264, 126] on span "Employé civil/Agent de service de la fonction publique" at bounding box center [257, 120] width 146 height 38
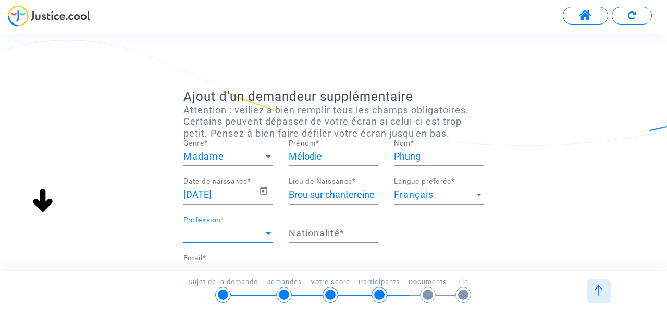
scroll to position [282, 0]
click at [309, 234] on input "Nationalité *" at bounding box center [334, 233] width 90 height 10
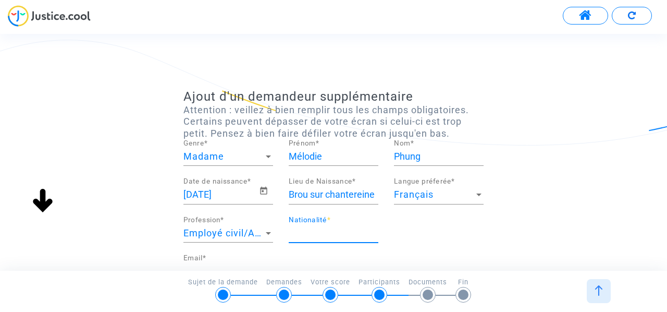
type input "française"
click at [493, 243] on div "Ajout d'un demandeur supplémentaire Attention : veillez à bien remplir tous les…" at bounding box center [333, 313] width 667 height 449
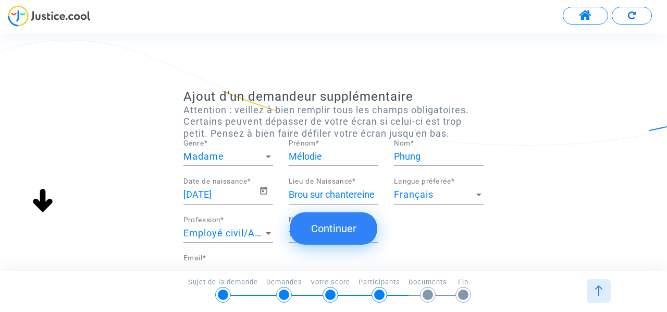
click at [356, 232] on button "Continuer" at bounding box center [333, 228] width 87 height 32
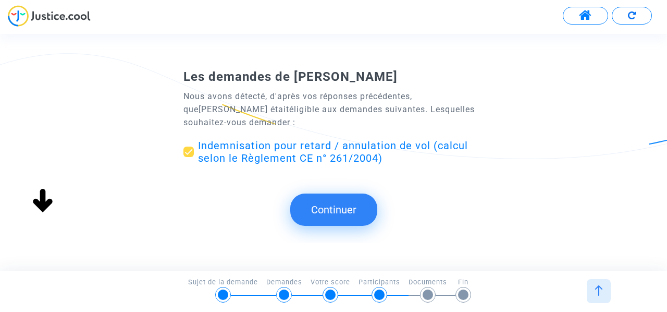
scroll to position [0, 0]
click at [338, 208] on button "Continuer" at bounding box center [333, 209] width 87 height 32
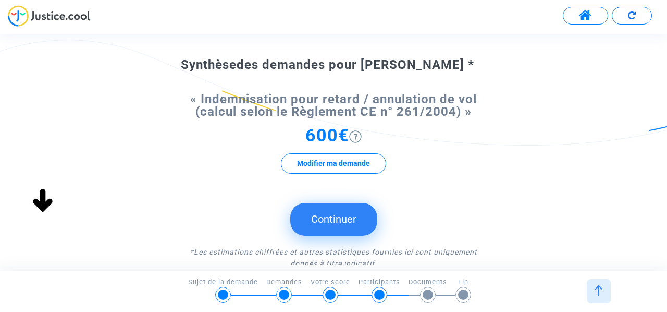
scroll to position [104, 0]
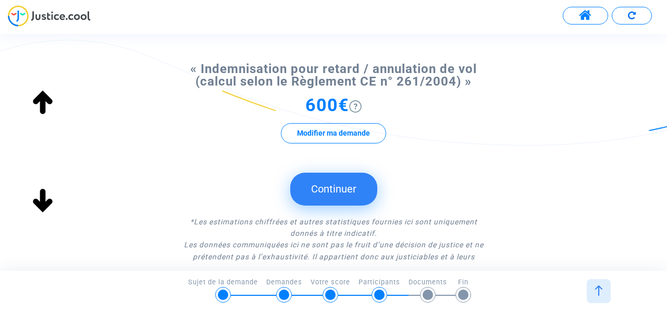
click at [333, 194] on button "Continuer" at bounding box center [333, 189] width 87 height 32
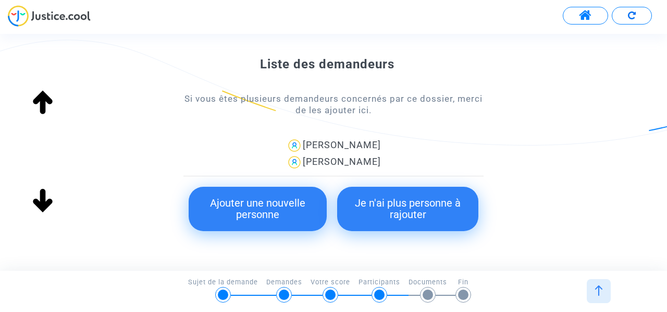
scroll to position [193, 0]
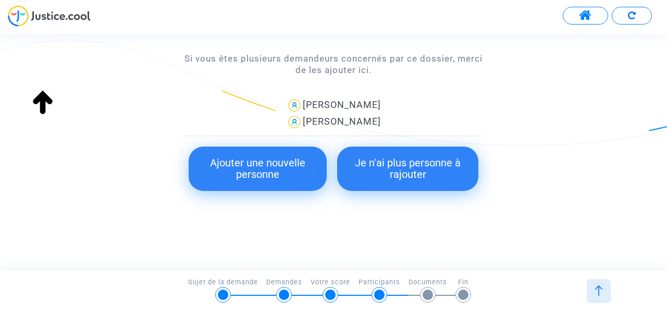
click at [419, 177] on button "Je n'ai plus personne à rajouter" at bounding box center [407, 168] width 141 height 44
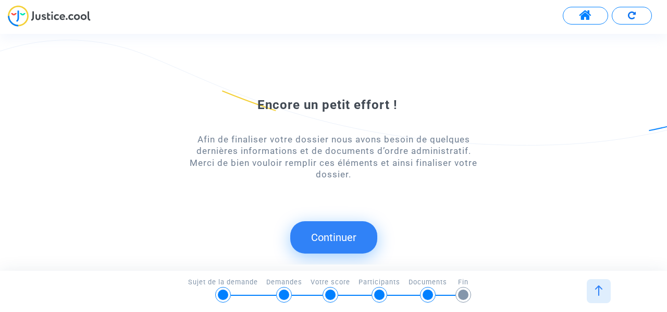
click at [350, 234] on button "Continuer" at bounding box center [333, 237] width 87 height 32
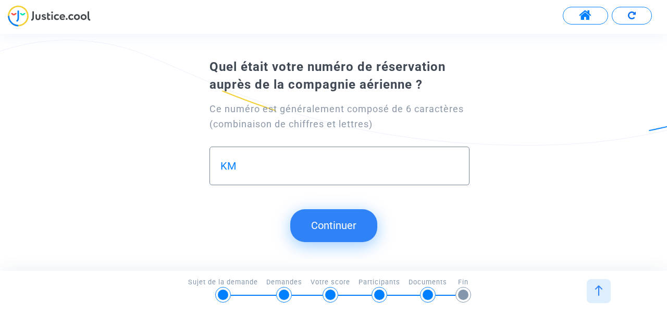
type input "K"
type input "JMNTTE"
click at [352, 234] on button "Continuer" at bounding box center [333, 225] width 87 height 32
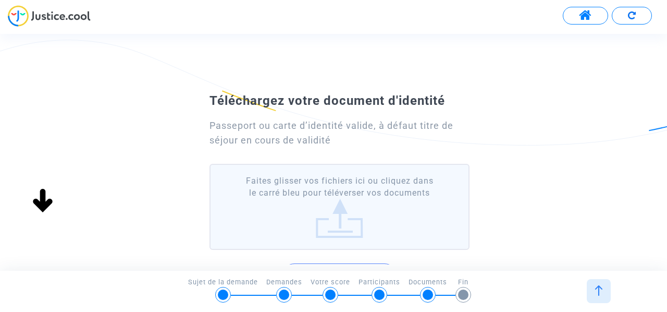
click at [322, 211] on label "Faites glisser vos fichiers ici ou cliquez dans le carré bleu pour téléverser v…" at bounding box center [340, 207] width 260 height 86
click at [0, 0] on input "Faites glisser vos fichiers ici ou cliquez dans le carré bleu pour téléverser v…" at bounding box center [0, 0] width 0 height 0
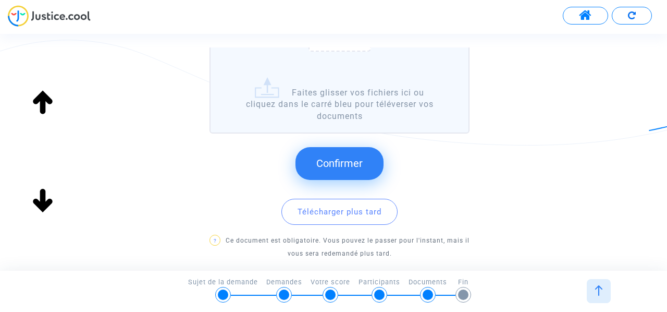
scroll to position [186, 0]
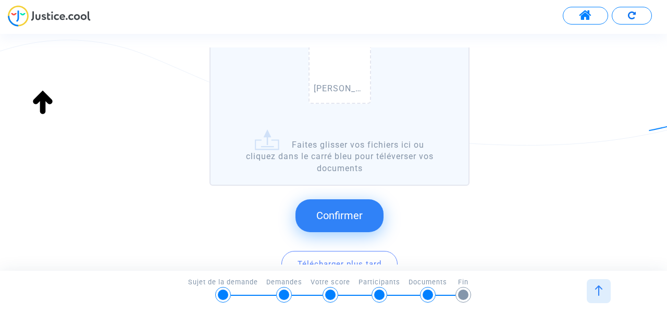
click at [353, 224] on button "Confirmer" at bounding box center [340, 215] width 88 height 32
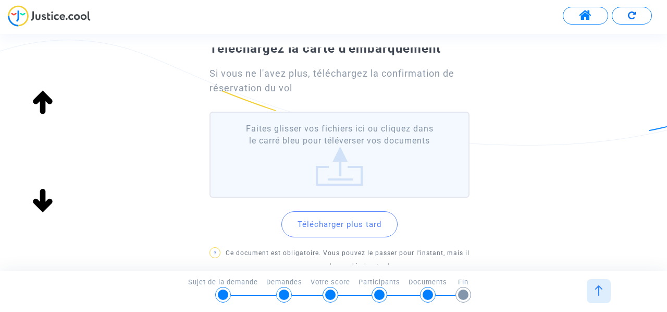
scroll to position [0, 0]
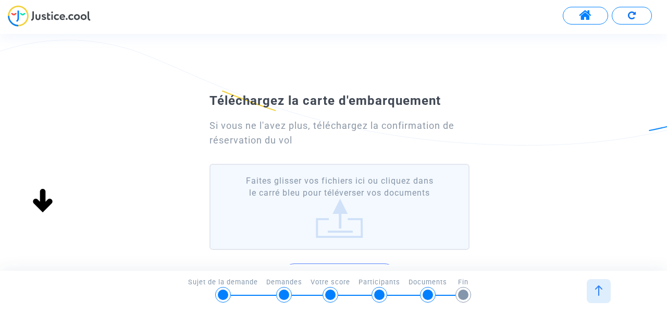
click at [346, 230] on label "Faites glisser vos fichiers ici ou cliquez dans le carré bleu pour téléverser v…" at bounding box center [340, 207] width 260 height 86
click at [0, 0] on input "Faites glisser vos fichiers ici ou cliquez dans le carré bleu pour téléverser v…" at bounding box center [0, 0] width 0 height 0
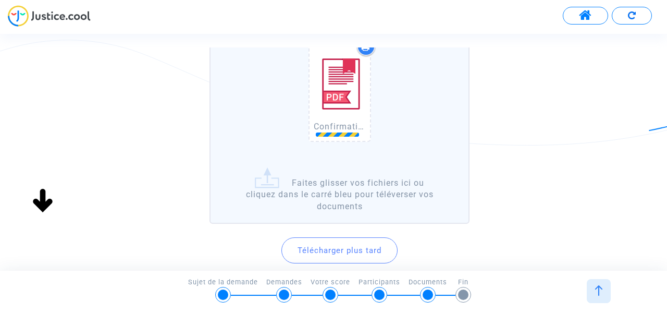
scroll to position [156, 0]
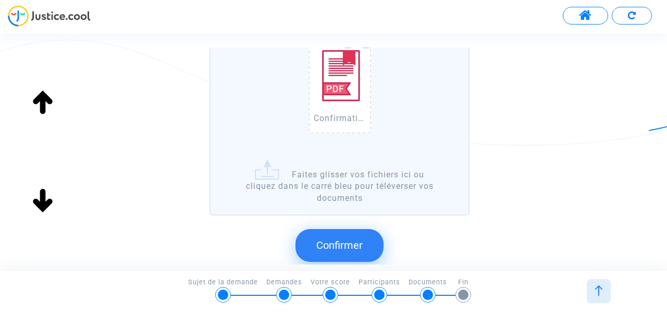
click at [370, 249] on button "Confirmer" at bounding box center [340, 245] width 88 height 32
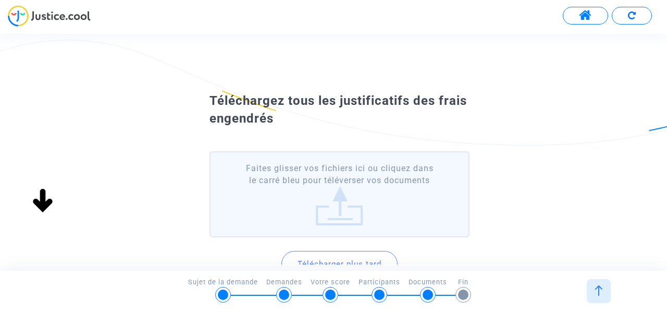
scroll to position [52, 0]
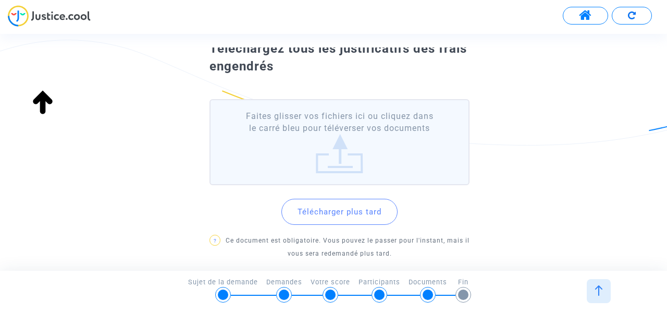
click at [317, 135] on label "Faites glisser vos fichiers ici ou cliquez dans le carré bleu pour téléverser v…" at bounding box center [340, 142] width 260 height 86
click at [0, 0] on input "Faites glisser vos fichiers ici ou cliquez dans le carré bleu pour téléverser v…" at bounding box center [0, 0] width 0 height 0
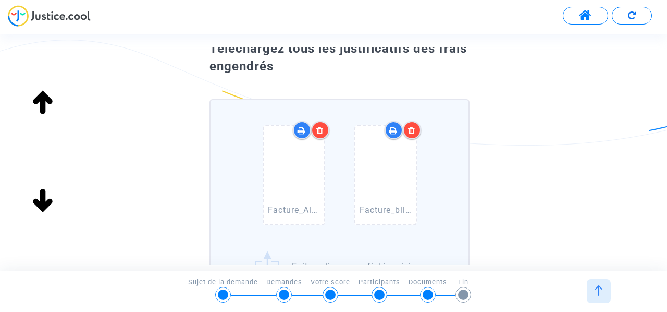
click at [41, 109] on img at bounding box center [42, 102] width 33 height 33
click at [42, 102] on img at bounding box center [42, 102] width 33 height 33
click at [31, 103] on img at bounding box center [42, 102] width 33 height 33
click at [47, 109] on img at bounding box center [42, 102] width 33 height 33
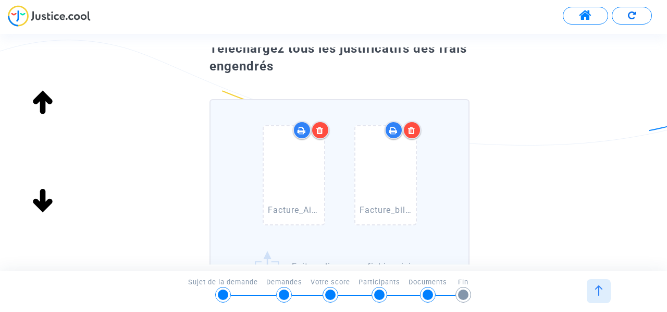
click at [47, 109] on img at bounding box center [42, 102] width 33 height 33
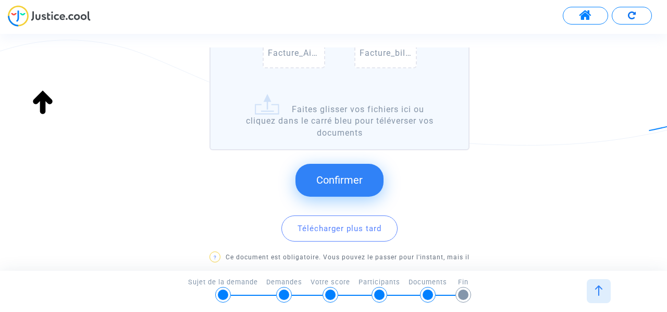
scroll to position [173, 0]
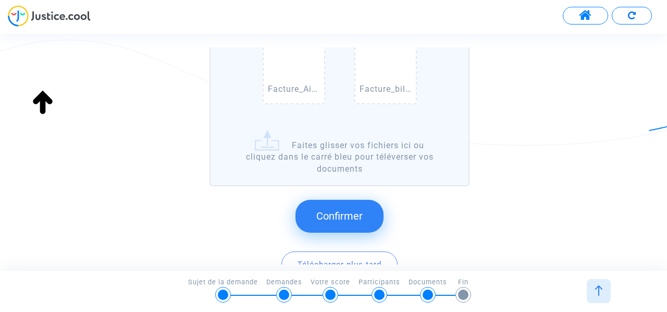
click at [347, 214] on span "Confirmer" at bounding box center [339, 216] width 46 height 13
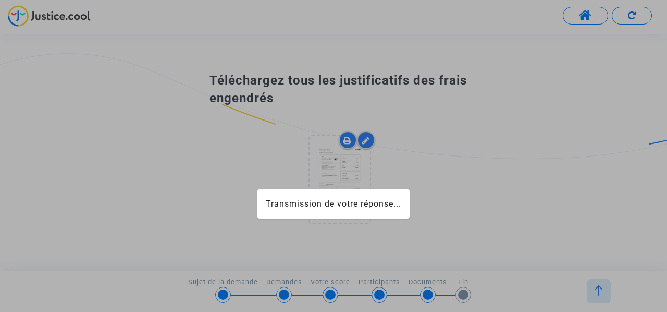
scroll to position [0, 0]
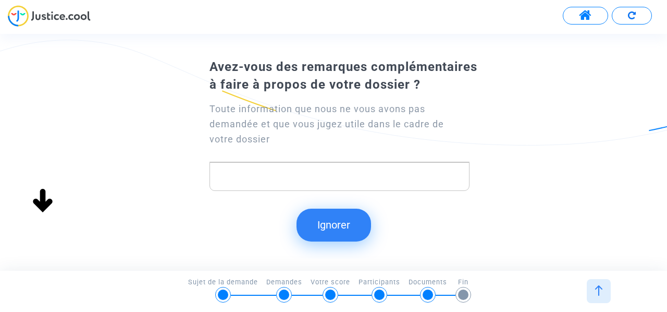
click at [363, 177] on p "Rich Text Editor, main" at bounding box center [339, 176] width 249 height 13
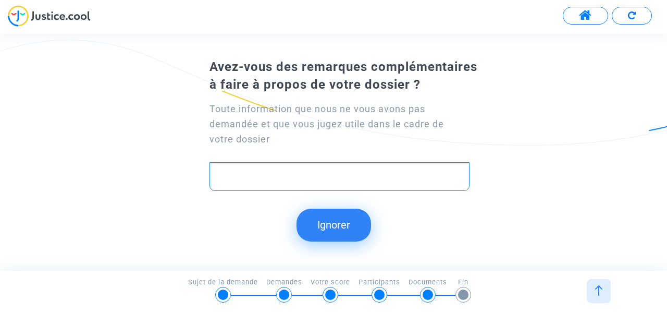
click at [363, 177] on p "Rich Text Editor, main" at bounding box center [339, 176] width 249 height 13
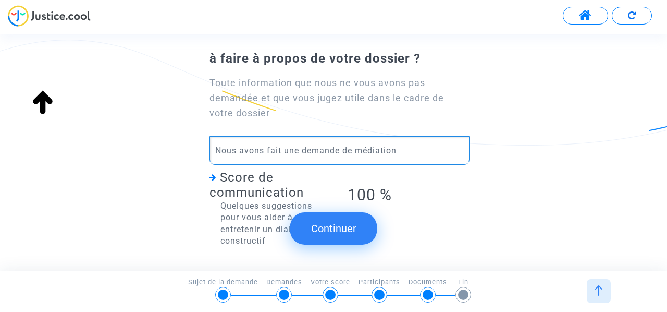
scroll to position [107, 0]
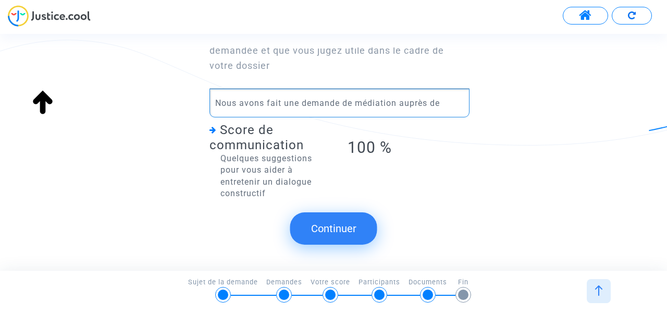
click at [447, 104] on p "Nous avons fait une demande de médiation auprès de" at bounding box center [339, 102] width 249 height 13
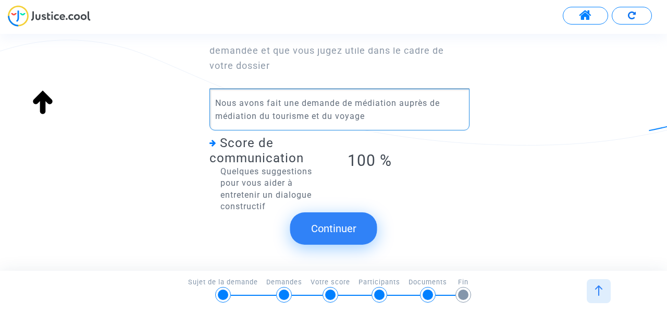
click at [455, 100] on p "Nous avons fait une demande de médiation auprès de médiation du tourisme et du …" at bounding box center [339, 109] width 249 height 26
click at [239, 116] on p "Nous avons fait une demande de médiation auprès de la DGAC et de la médiation d…" at bounding box center [339, 109] width 249 height 26
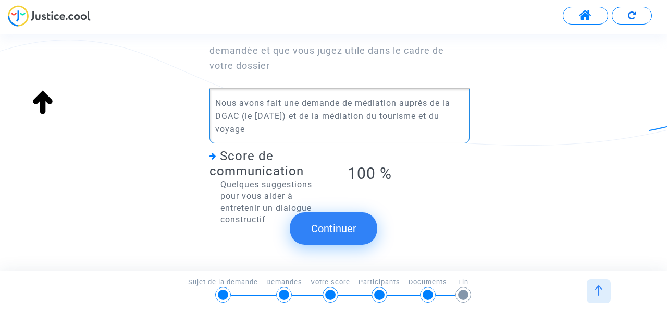
click at [264, 131] on p "Nous avons fait une demande de médiation auprès de la DGAC (le 08/08/2025) et d…" at bounding box center [339, 115] width 249 height 39
drag, startPoint x: 308, startPoint y: 116, endPoint x: 242, endPoint y: 113, distance: 65.8
click at [242, 113] on p "Nous avons fait une demande de médiation auprès de la DGAC (le 08/08/2025) et d…" at bounding box center [339, 115] width 249 height 39
copy p "(le 08/08/2025)"
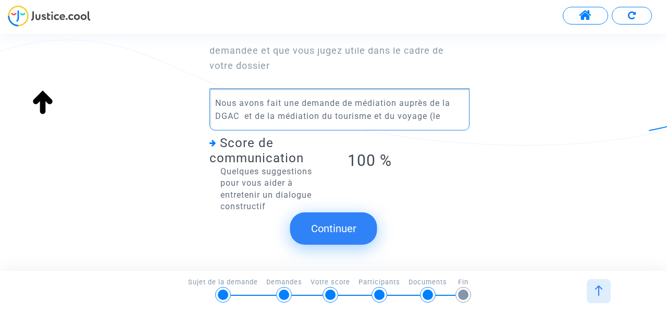
click at [445, 119] on p "Nous avons fait une demande de médiation auprès de la DGAC et de la médiation d…" at bounding box center [339, 109] width 249 height 26
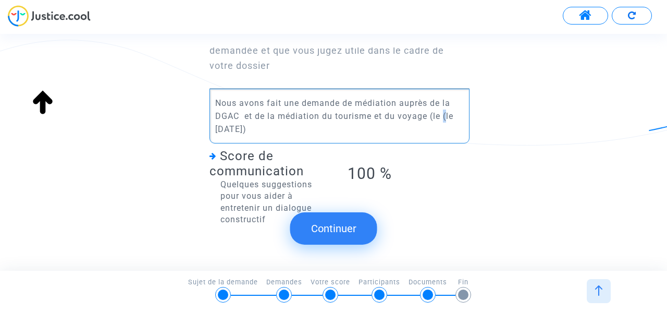
drag, startPoint x: 288, startPoint y: 130, endPoint x: 445, endPoint y: 115, distance: 157.6
click at [445, 115] on p "Nous avons fait une demande de médiation auprès de la DGAC et de la médiation d…" at bounding box center [339, 115] width 249 height 39
click at [446, 116] on p "Nous avons fait une demande de médiation auprès de la DGAC et de la médiation d…" at bounding box center [339, 115] width 249 height 39
click at [459, 115] on p "Nous avons fait une demande de médiation auprès de la DGAC et de la médiation d…" at bounding box center [339, 115] width 249 height 39
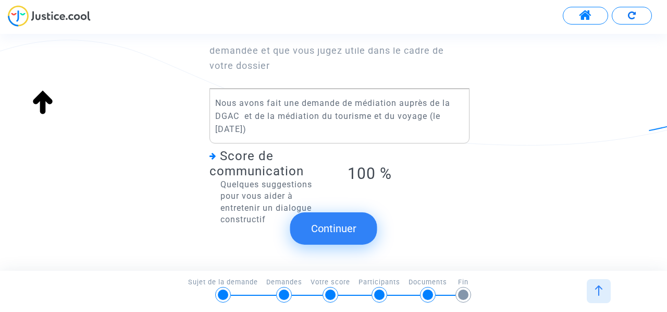
click at [351, 232] on button "Continuer" at bounding box center [333, 228] width 87 height 32
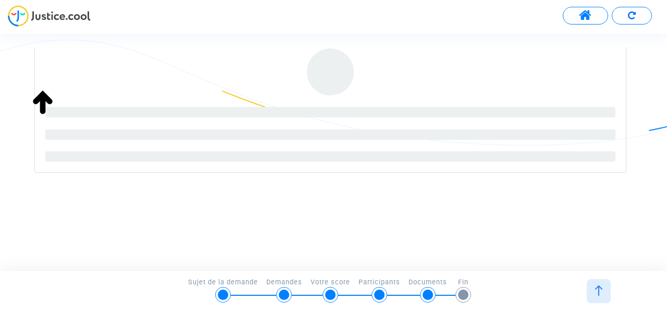
scroll to position [0, 0]
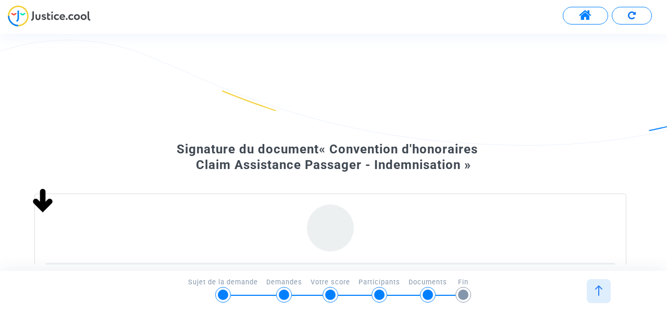
click at [524, 112] on div "Signature du document « Convention d'honoraires Claim Assistance Passager - Ind…" at bounding box center [333, 228] width 667 height 279
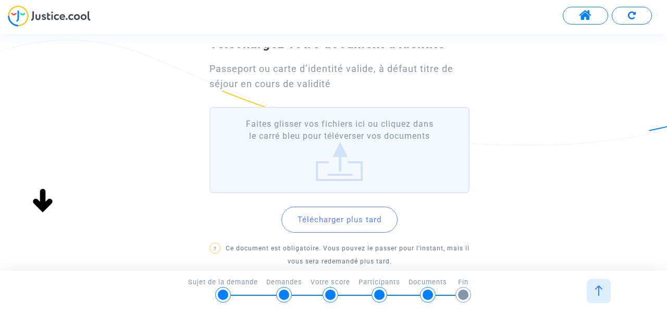
scroll to position [79, 0]
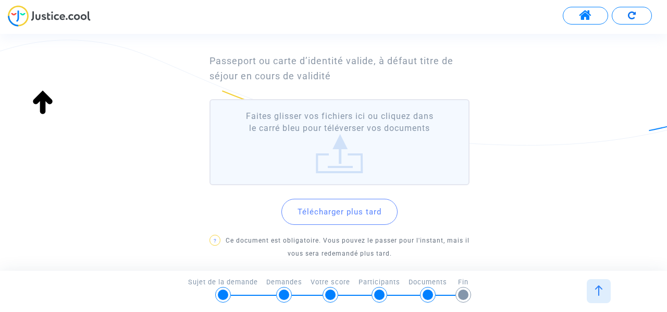
click at [340, 200] on button "Télécharger plus tard" at bounding box center [340, 212] width 116 height 26
click at [350, 161] on label "Faites glisser vos fichiers ici ou cliquez dans le carré bleu pour téléverser v…" at bounding box center [340, 142] width 260 height 86
click at [0, 0] on input "Faites glisser vos fichiers ici ou cliquez dans le carré bleu pour téléverser v…" at bounding box center [0, 0] width 0 height 0
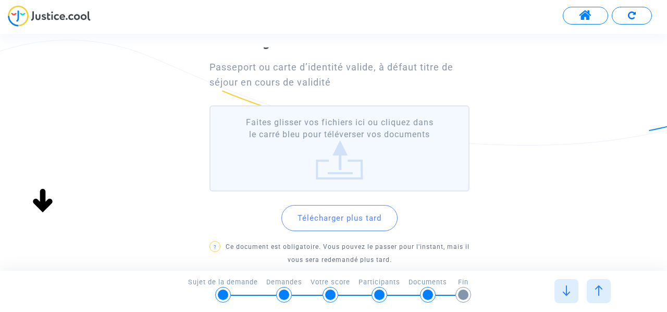
scroll to position [104, 0]
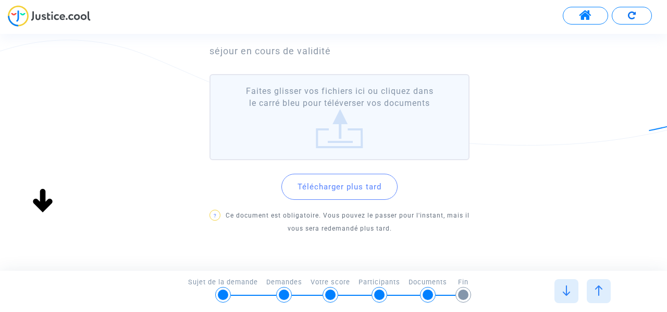
click at [326, 123] on label "Faites glisser vos fichiers ici ou cliquez dans le carré bleu pour téléverser v…" at bounding box center [340, 117] width 260 height 86
click at [0, 0] on input "Faites glisser vos fichiers ici ou cliquez dans le carré bleu pour téléverser v…" at bounding box center [0, 0] width 0 height 0
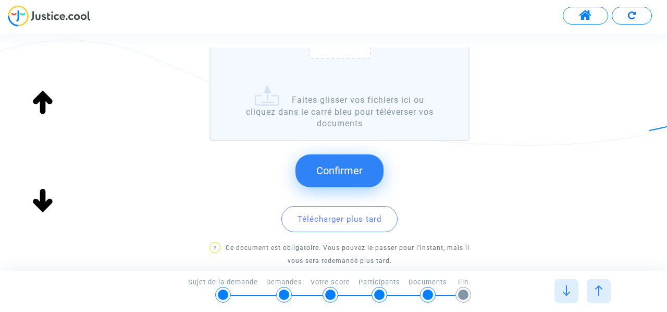
scroll to position [261, 0]
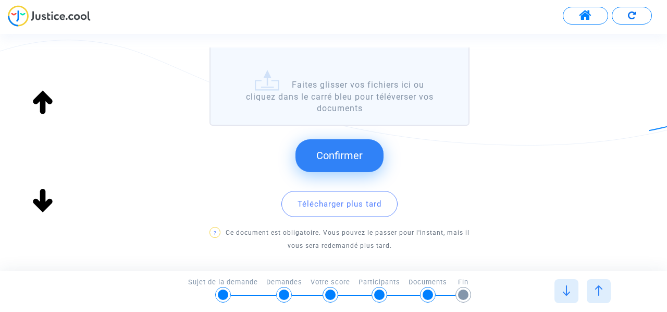
click at [365, 159] on button "Confirmer" at bounding box center [340, 155] width 88 height 32
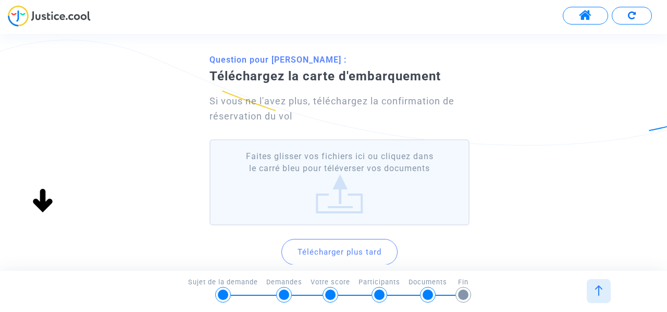
scroll to position [52, 0]
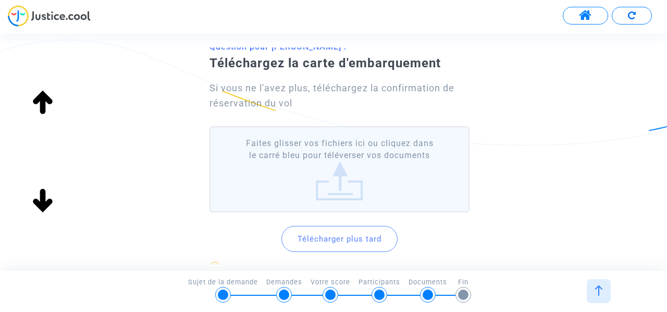
click at [315, 171] on label "Faites glisser vos fichiers ici ou cliquez dans le carré bleu pour téléverser v…" at bounding box center [340, 169] width 260 height 86
click at [0, 0] on input "Faites glisser vos fichiers ici ou cliquez dans le carré bleu pour téléverser v…" at bounding box center [0, 0] width 0 height 0
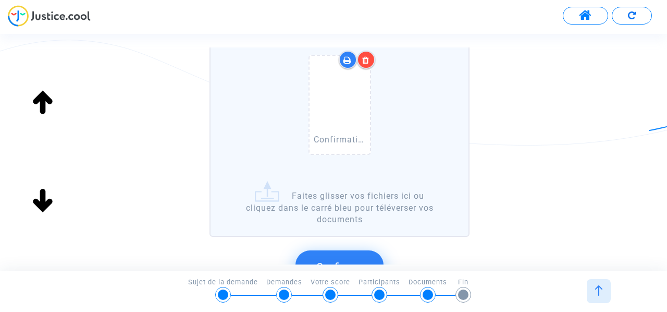
scroll to position [156, 0]
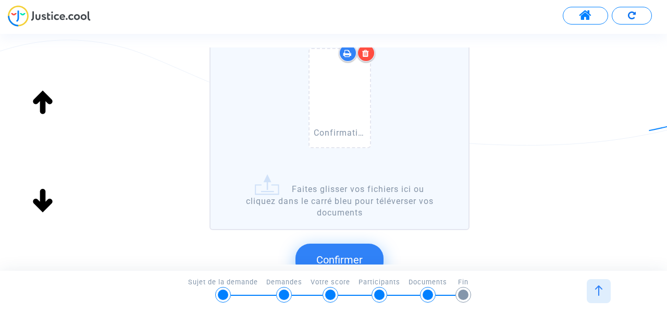
click at [355, 250] on button "Confirmer" at bounding box center [340, 259] width 88 height 32
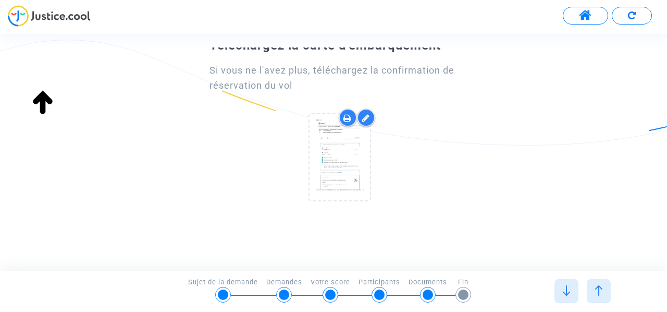
scroll to position [0, 0]
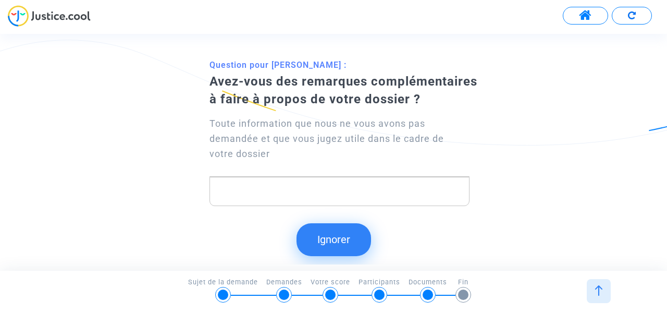
click at [349, 249] on button "Ignorer" at bounding box center [334, 239] width 75 height 32
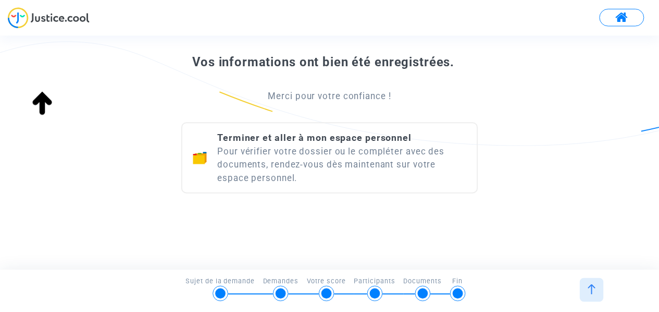
scroll to position [158, 0]
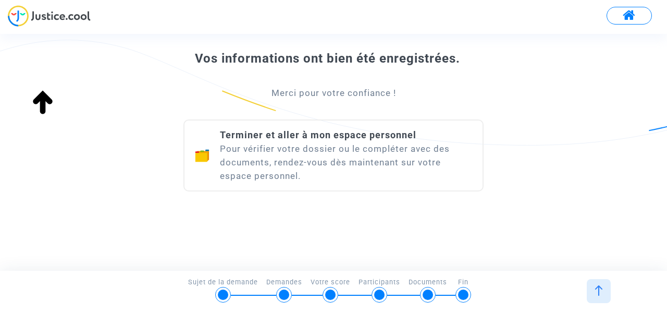
click at [329, 156] on div "Terminer et aller à mon espace personnel Pour vérifier votre dossier ou le comp…" at bounding box center [346, 155] width 252 height 54
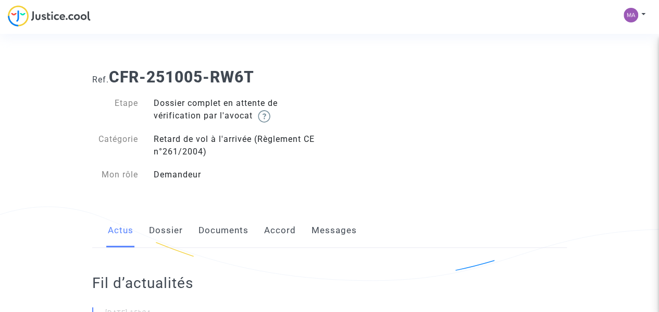
click at [182, 235] on link "Dossier" at bounding box center [166, 230] width 34 height 34
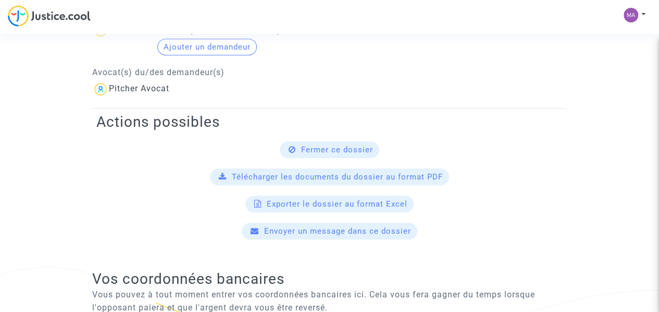
scroll to position [313, 0]
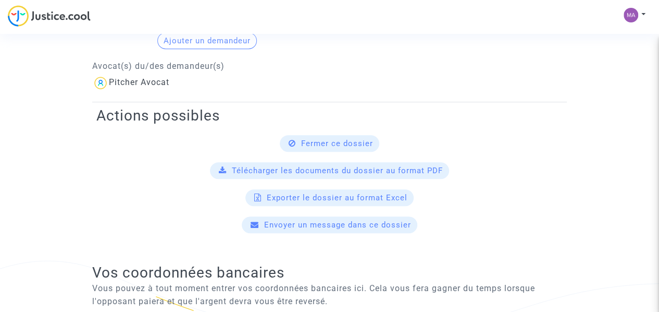
click at [353, 172] on span "Télécharger les documents du dossier au format PDF" at bounding box center [337, 170] width 211 height 9
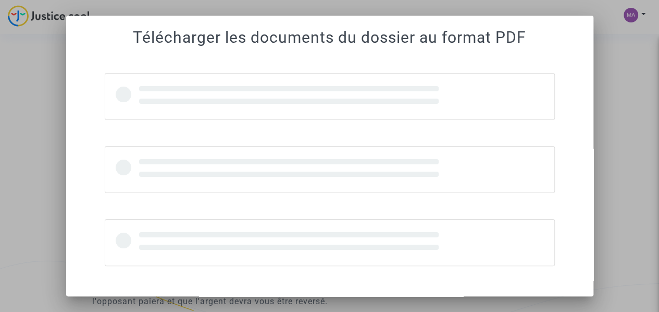
scroll to position [0, 0]
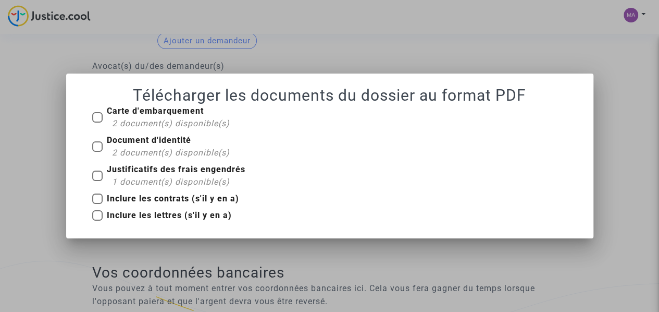
click at [584, 83] on mat-dialog-container "Télécharger les documents du dossier au format PDF Carte d'embarquement 2 docum…" at bounding box center [330, 156] width 528 height 165
click at [536, 65] on div at bounding box center [329, 156] width 659 height 312
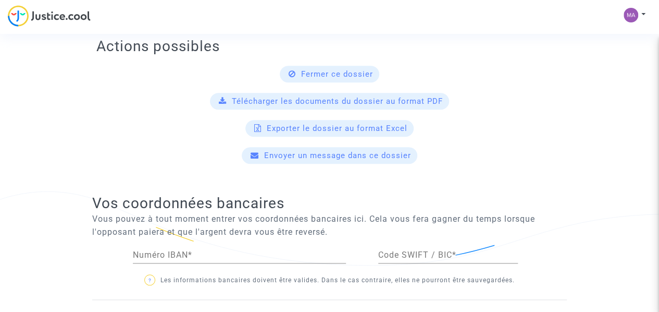
scroll to position [121, 0]
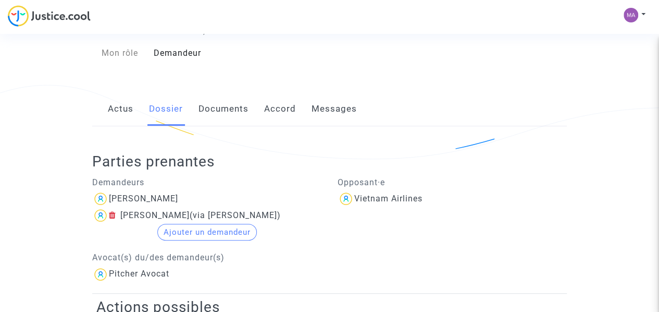
click at [228, 109] on link "Documents" at bounding box center [224, 109] width 50 height 34
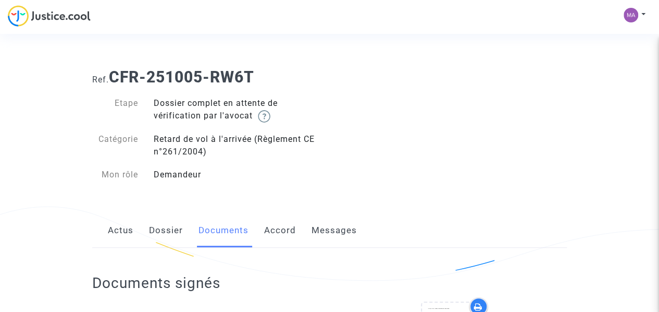
click at [282, 230] on link "Accord" at bounding box center [280, 230] width 32 height 34
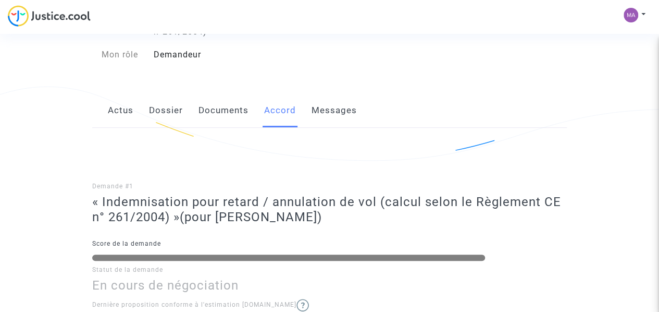
scroll to position [42, 0]
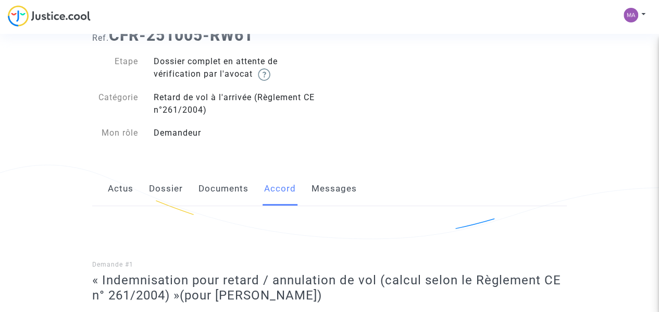
click at [353, 184] on link "Messages" at bounding box center [334, 189] width 45 height 34
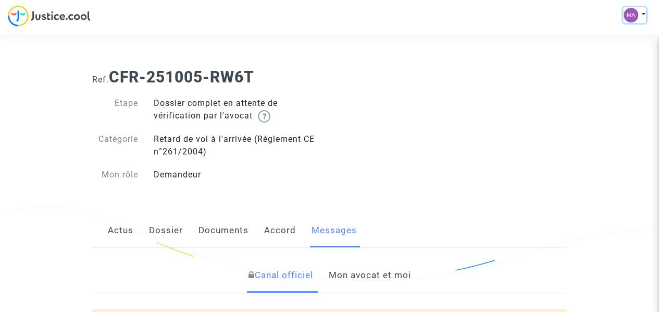
click at [634, 11] on img at bounding box center [631, 15] width 15 height 15
click at [610, 68] on link "Déconnexion" at bounding box center [605, 70] width 82 height 17
